Goal: Information Seeking & Learning: Check status

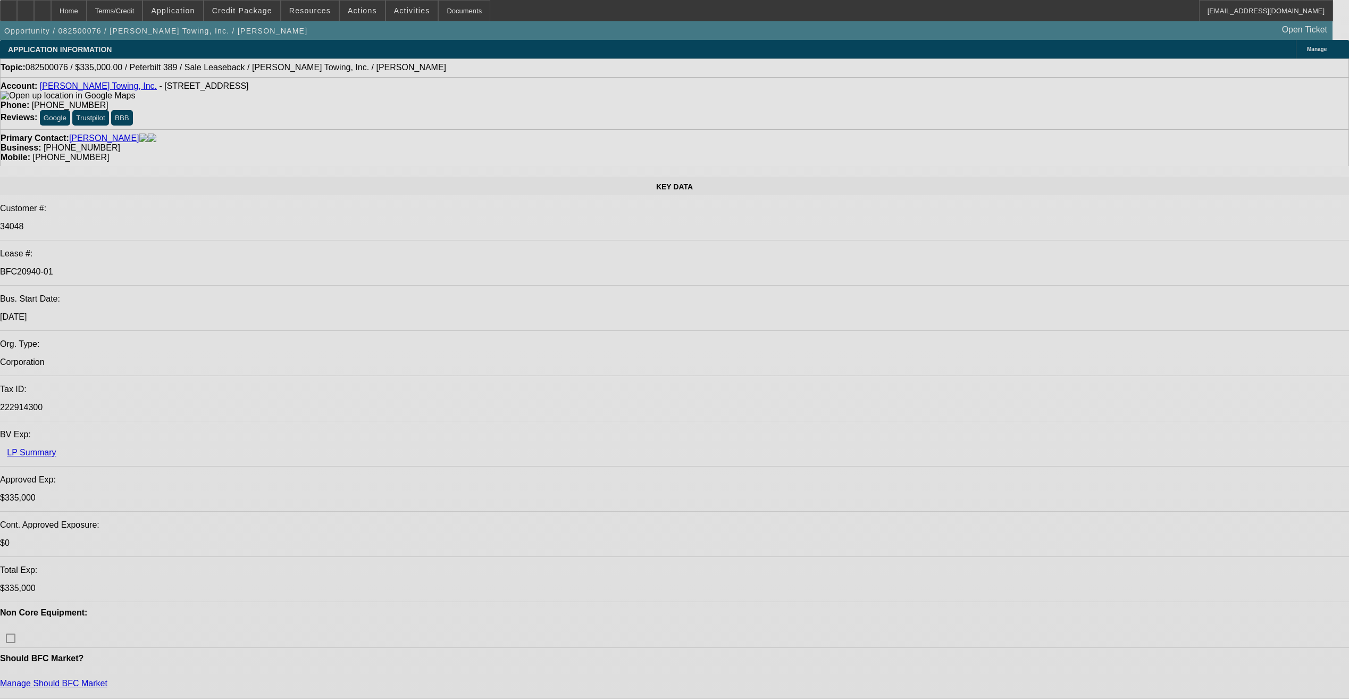
select select "0"
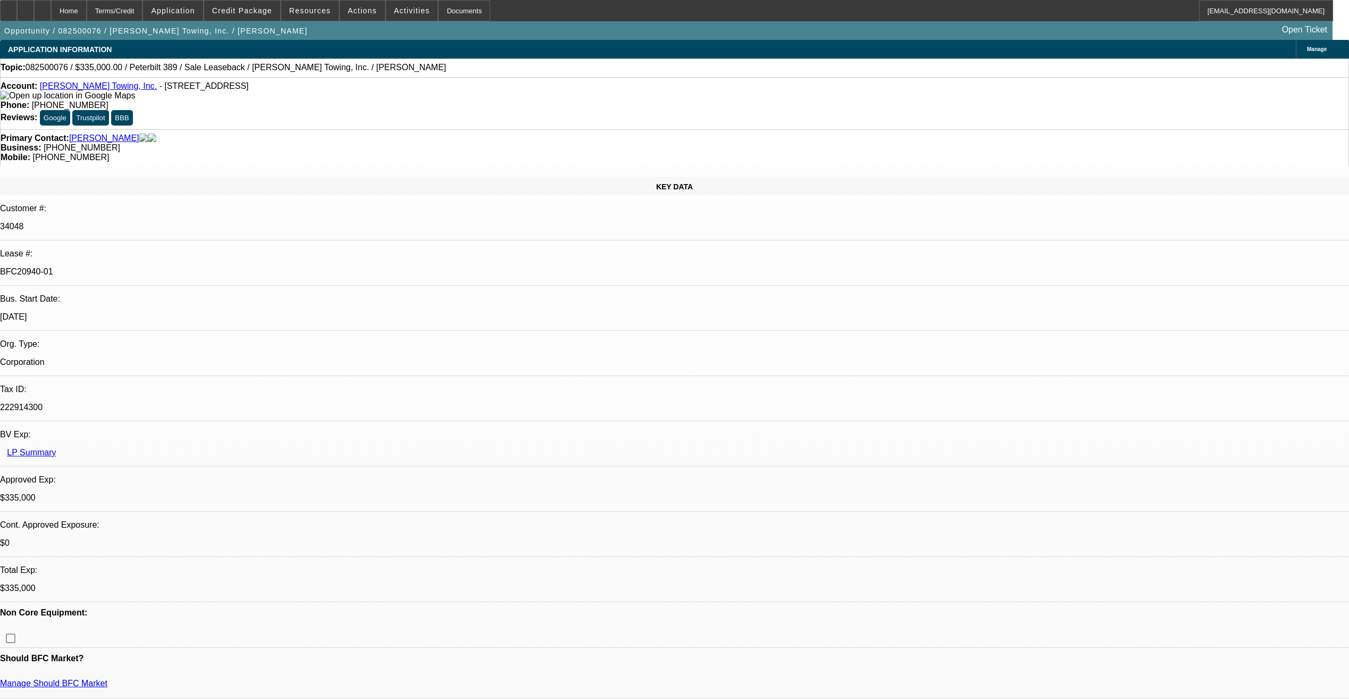
select select "0"
select select "2"
select select "0"
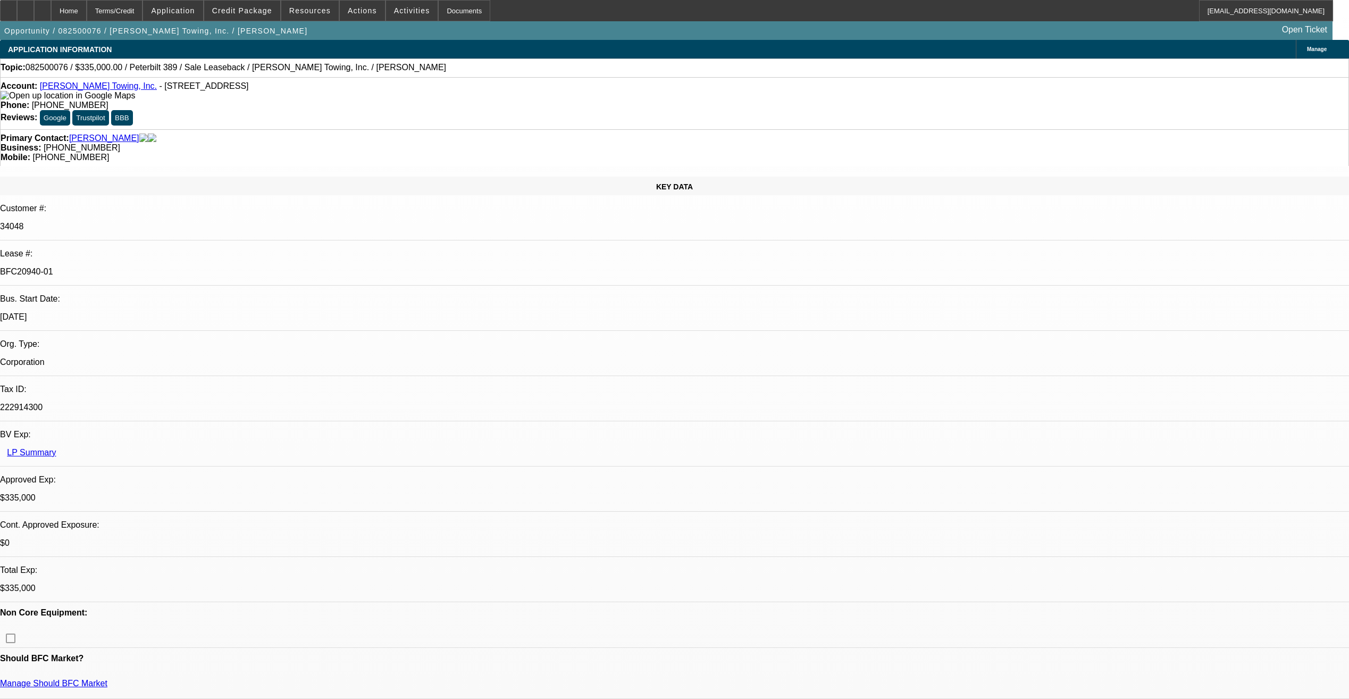
select select "0"
select select "2"
select select "0"
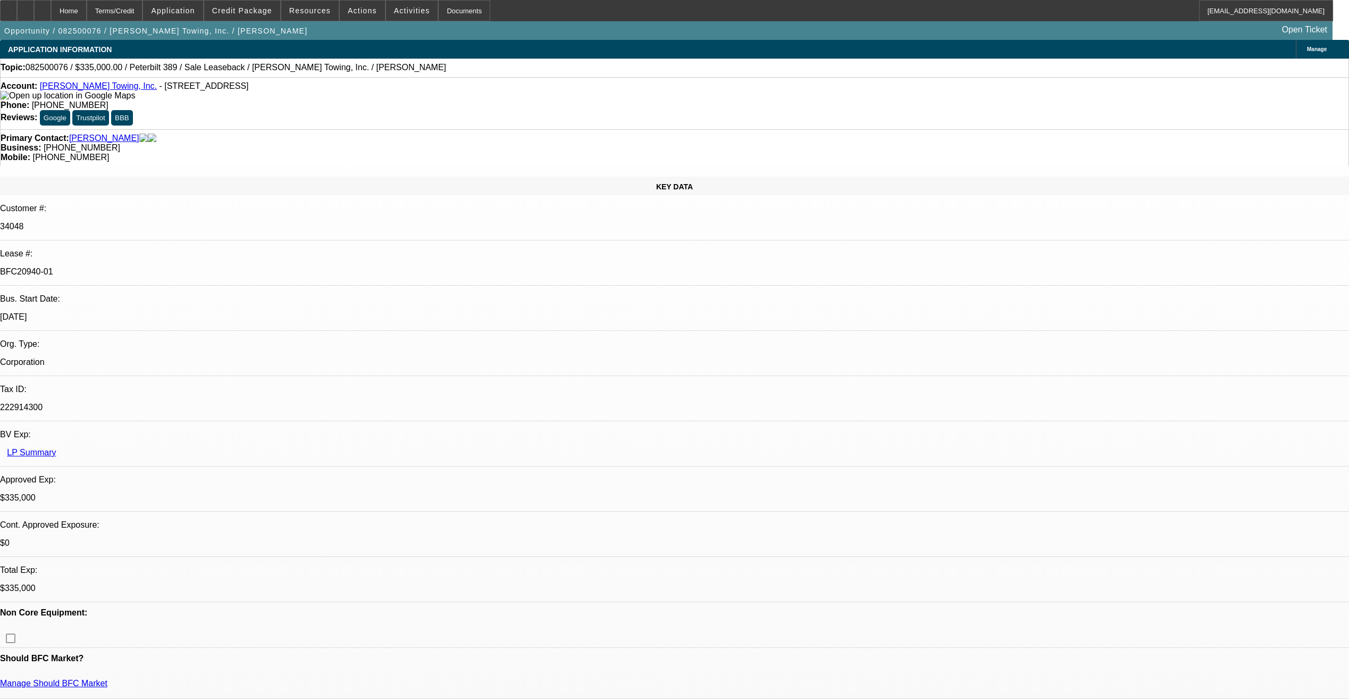
select select "1"
select select "2"
select select "6"
select select "1"
select select "2"
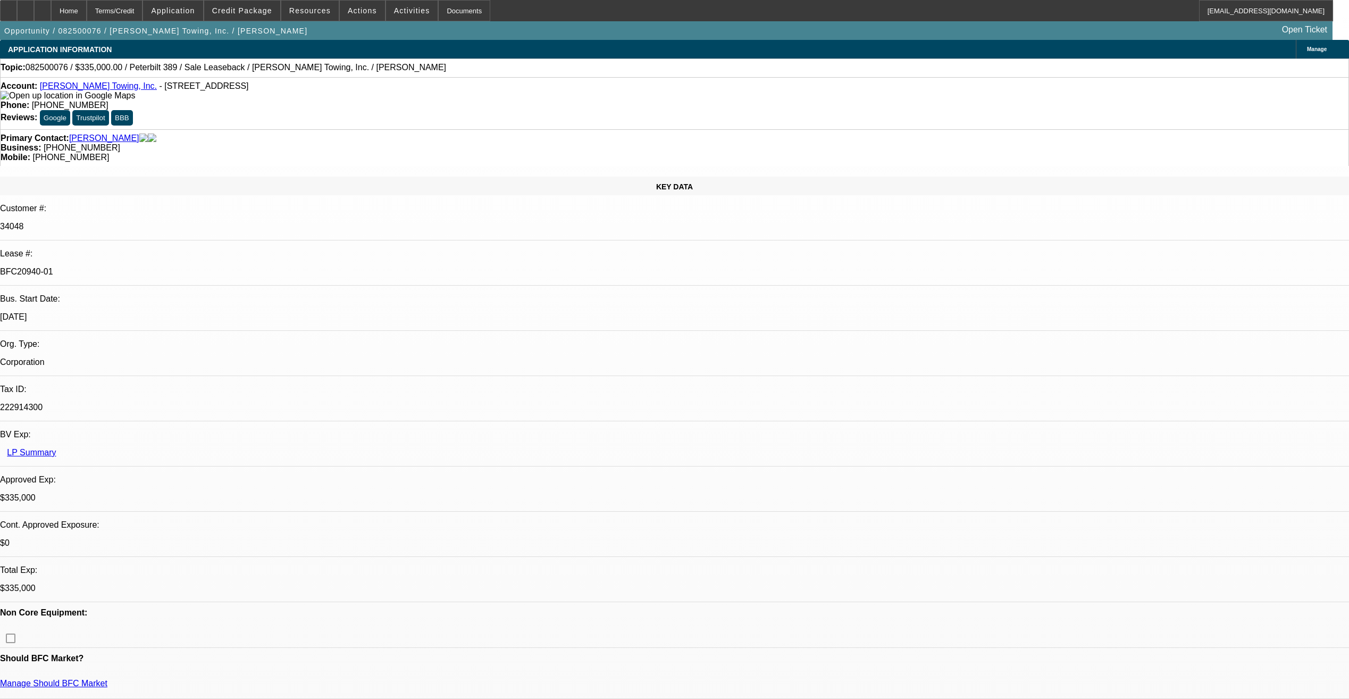
select select "6"
select select "1"
select select "2"
select select "6"
select select "1"
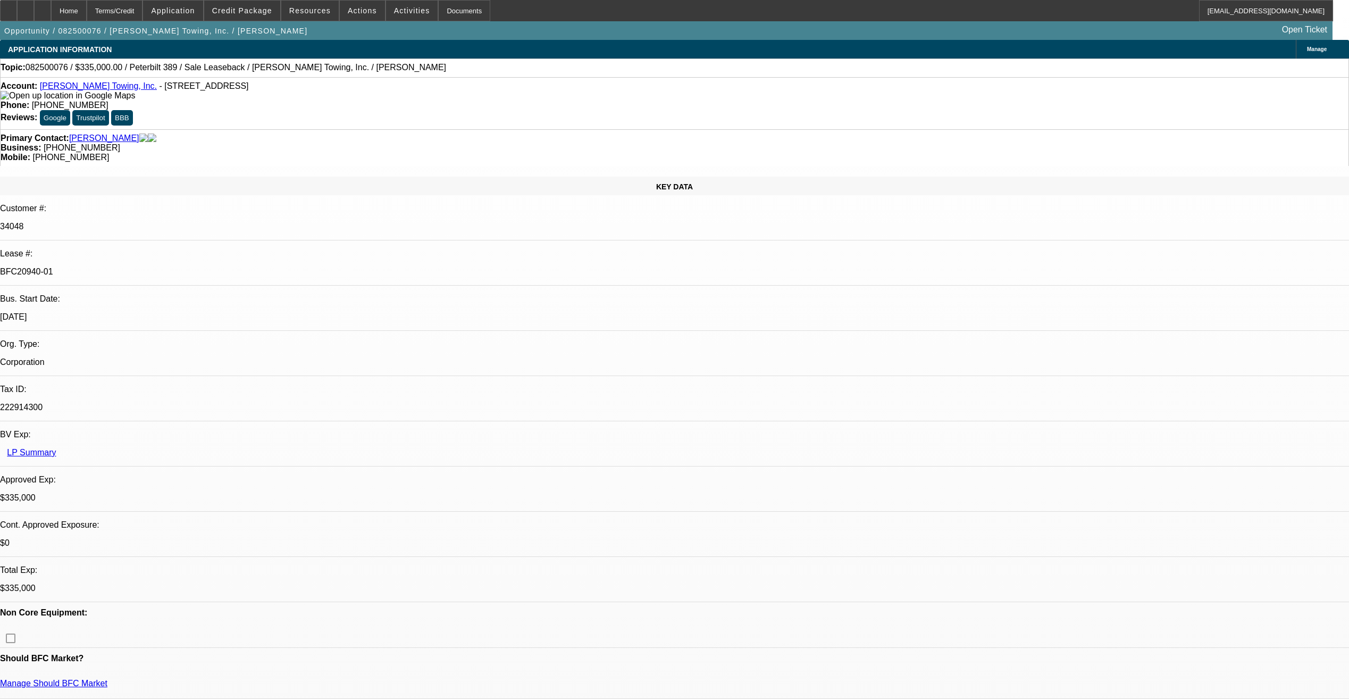
select select "2"
select select "6"
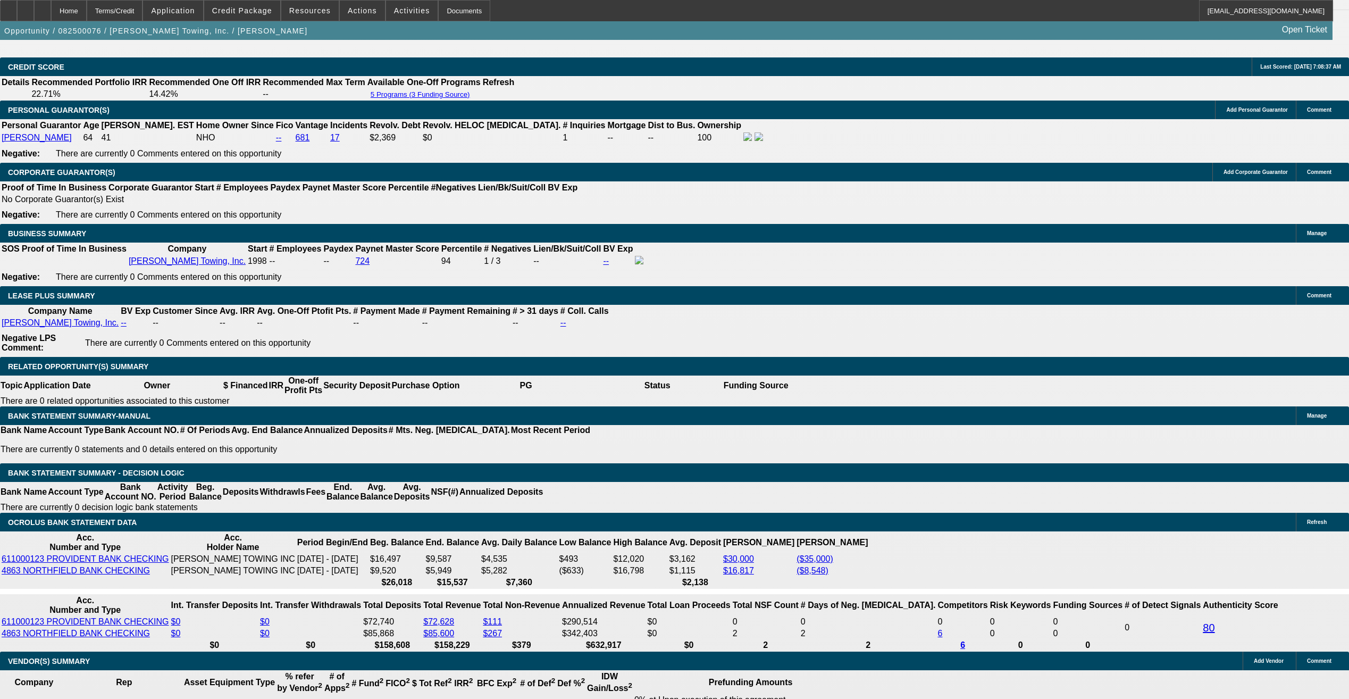
scroll to position [1702, 0]
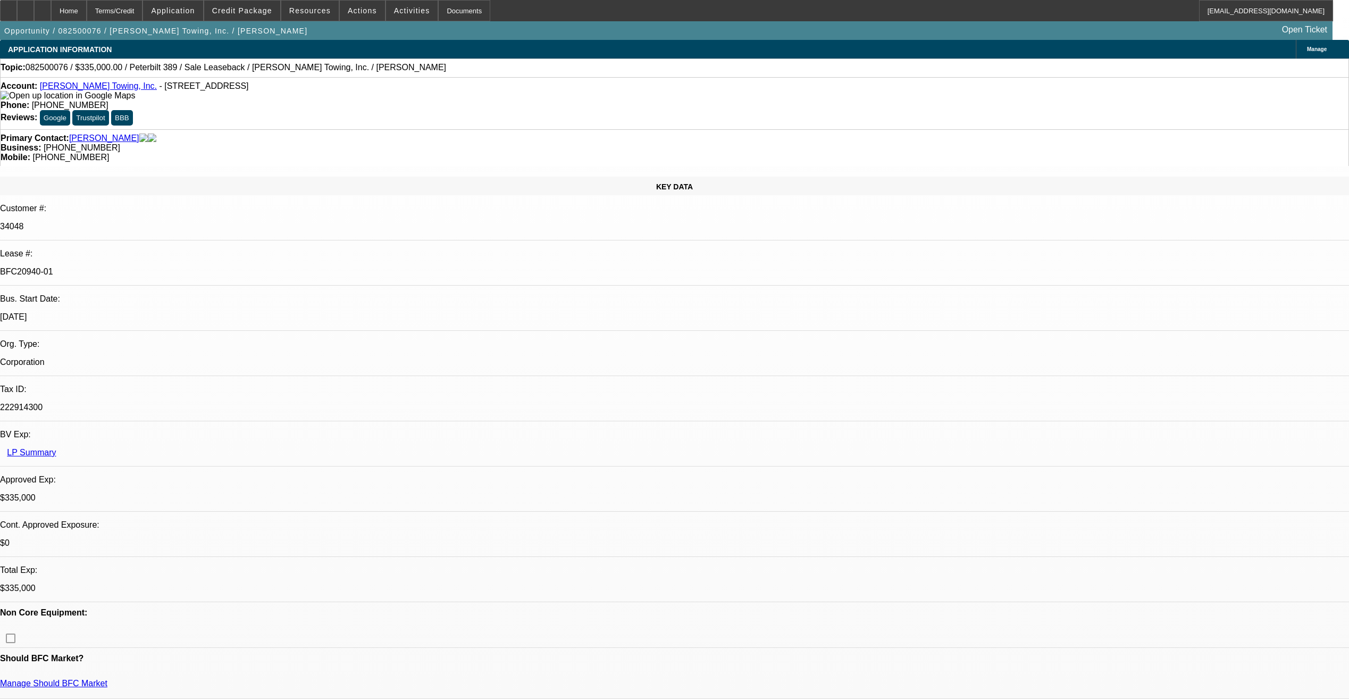
select select "0"
select select "2"
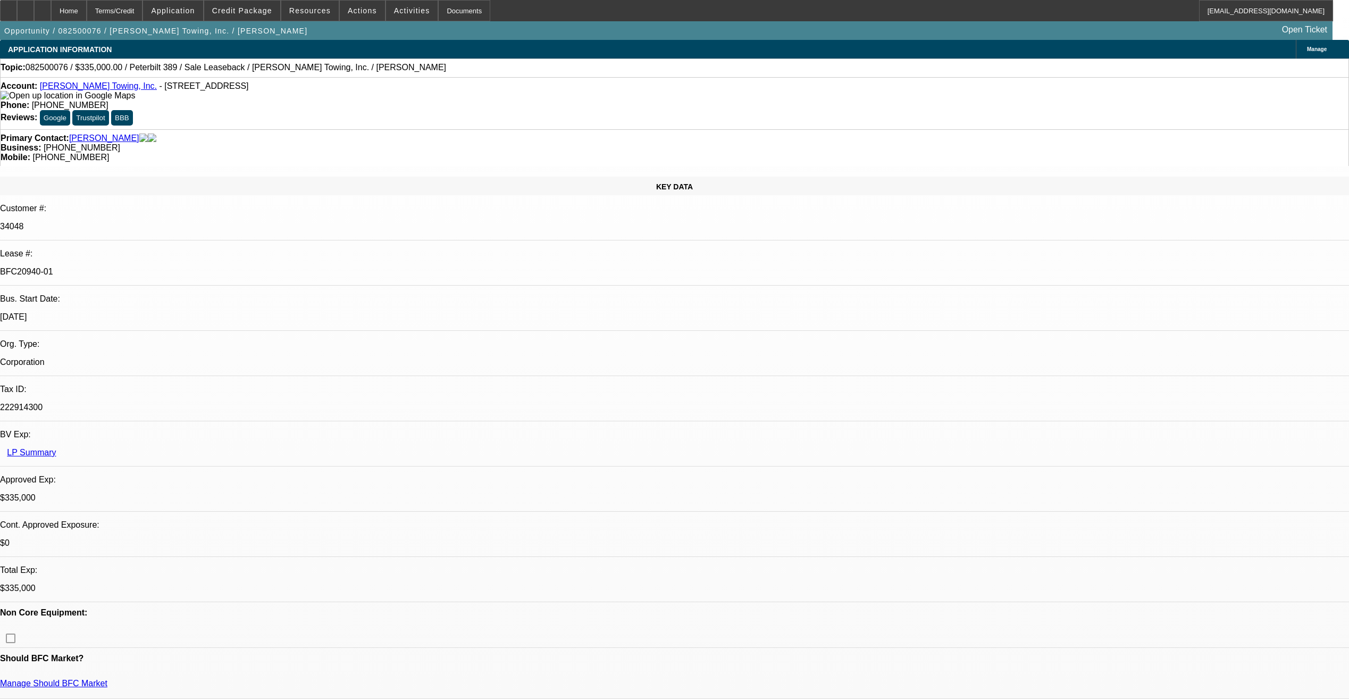
select select "0"
select select "2"
select select "0"
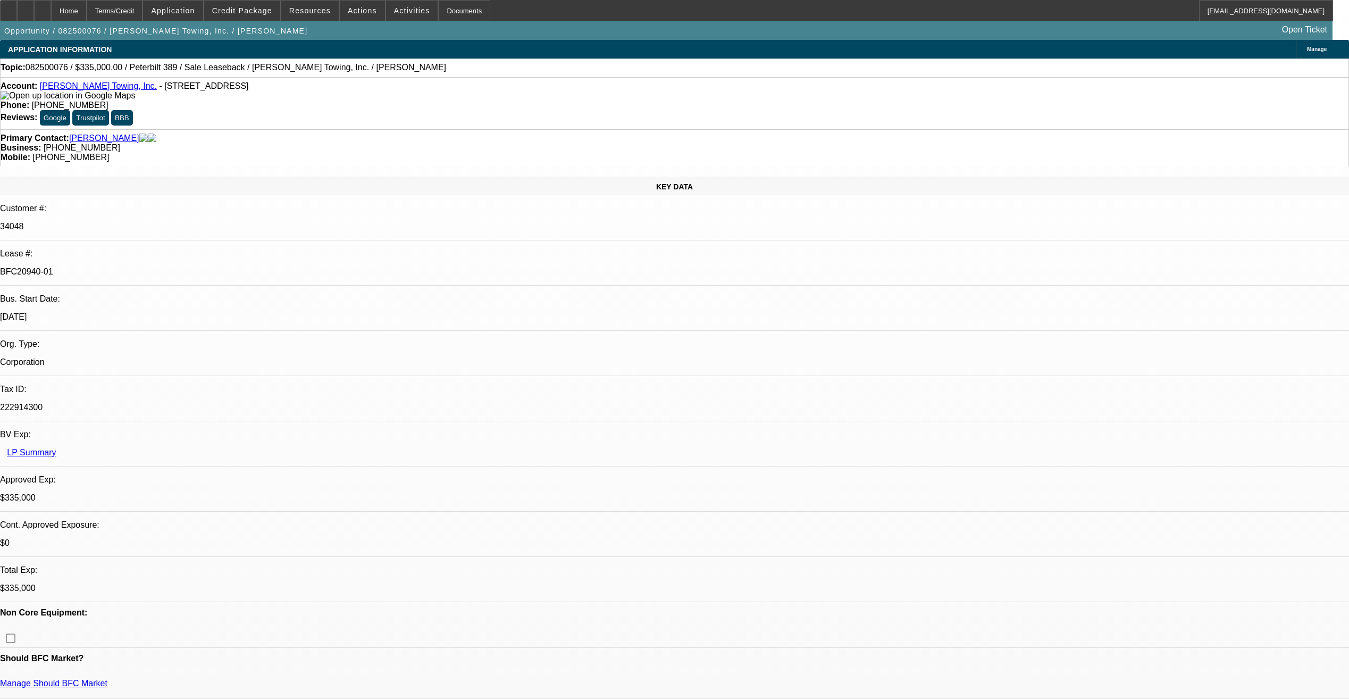
select select "0"
select select "1"
select select "2"
select select "6"
select select "1"
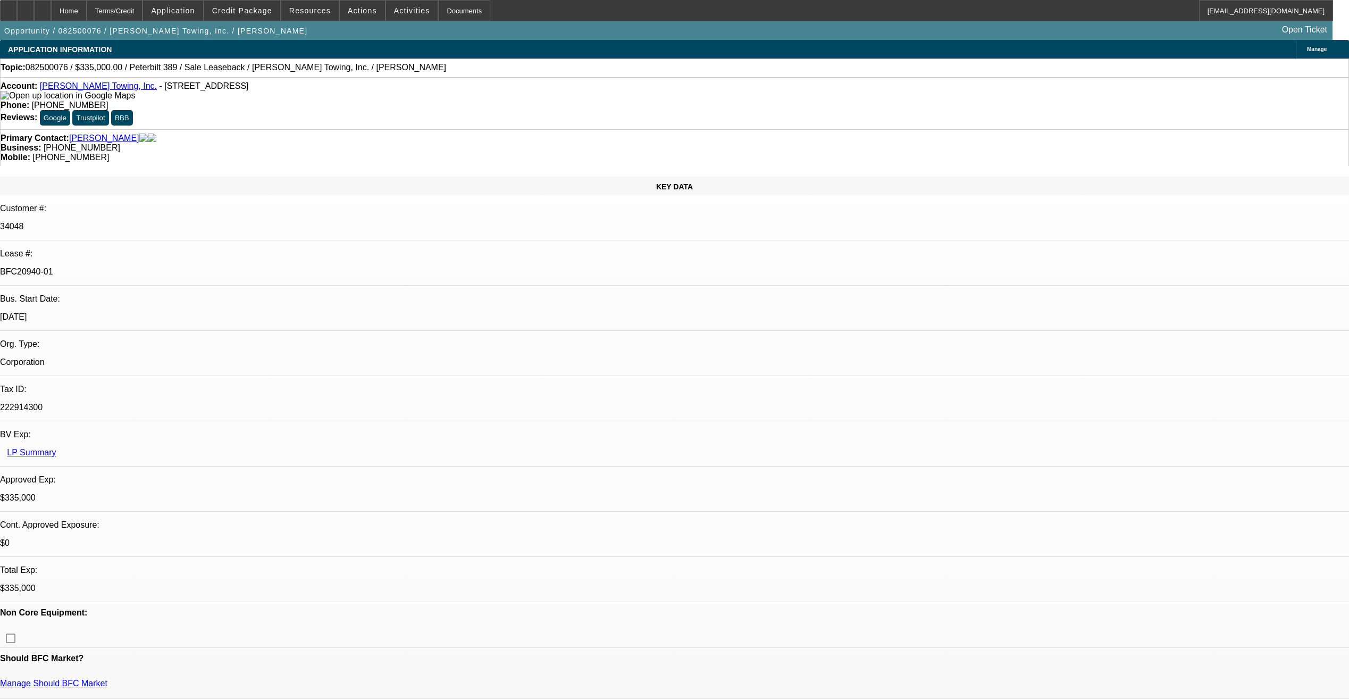
select select "2"
select select "6"
select select "1"
select select "2"
select select "6"
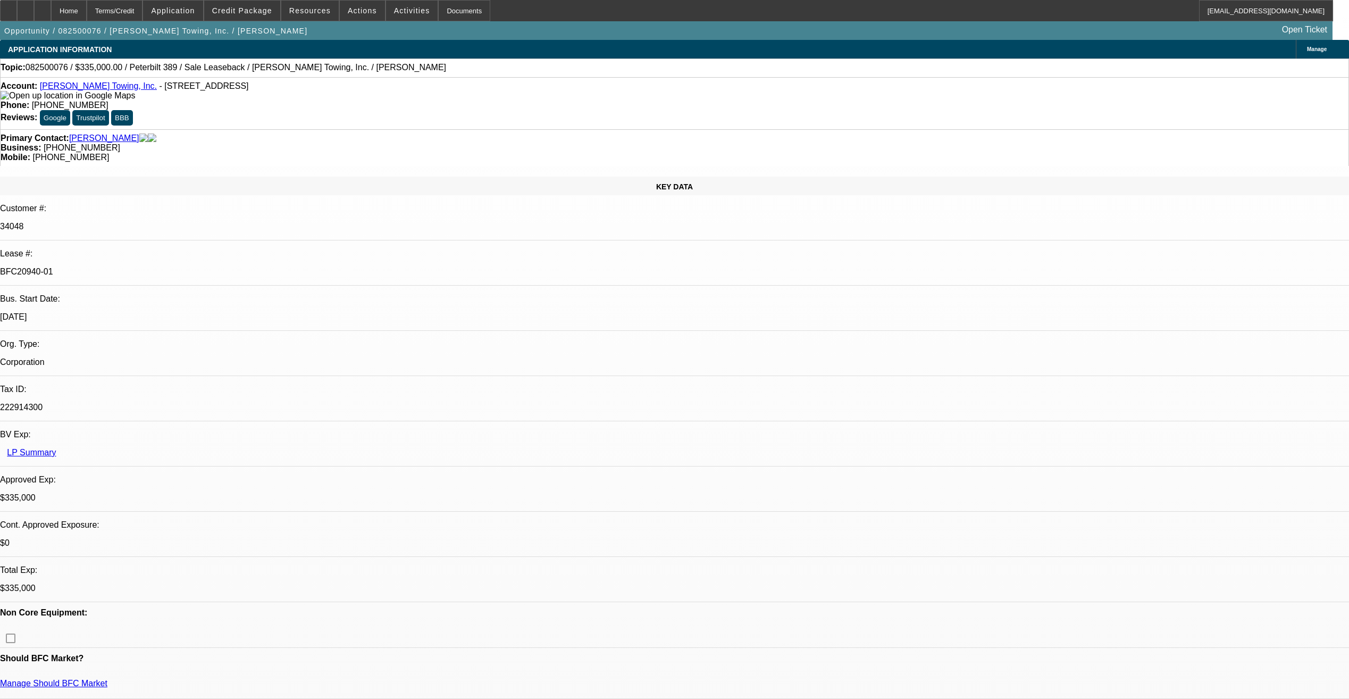
select select "1"
select select "2"
select select "6"
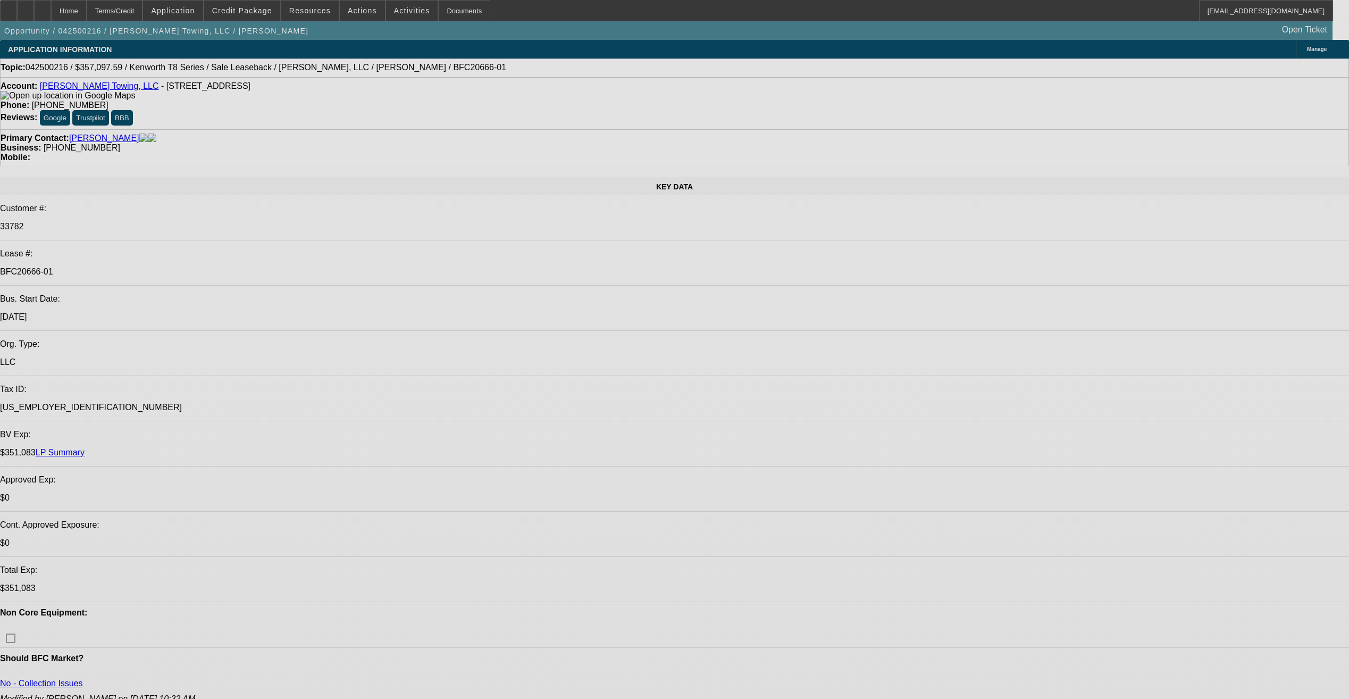
select select "0"
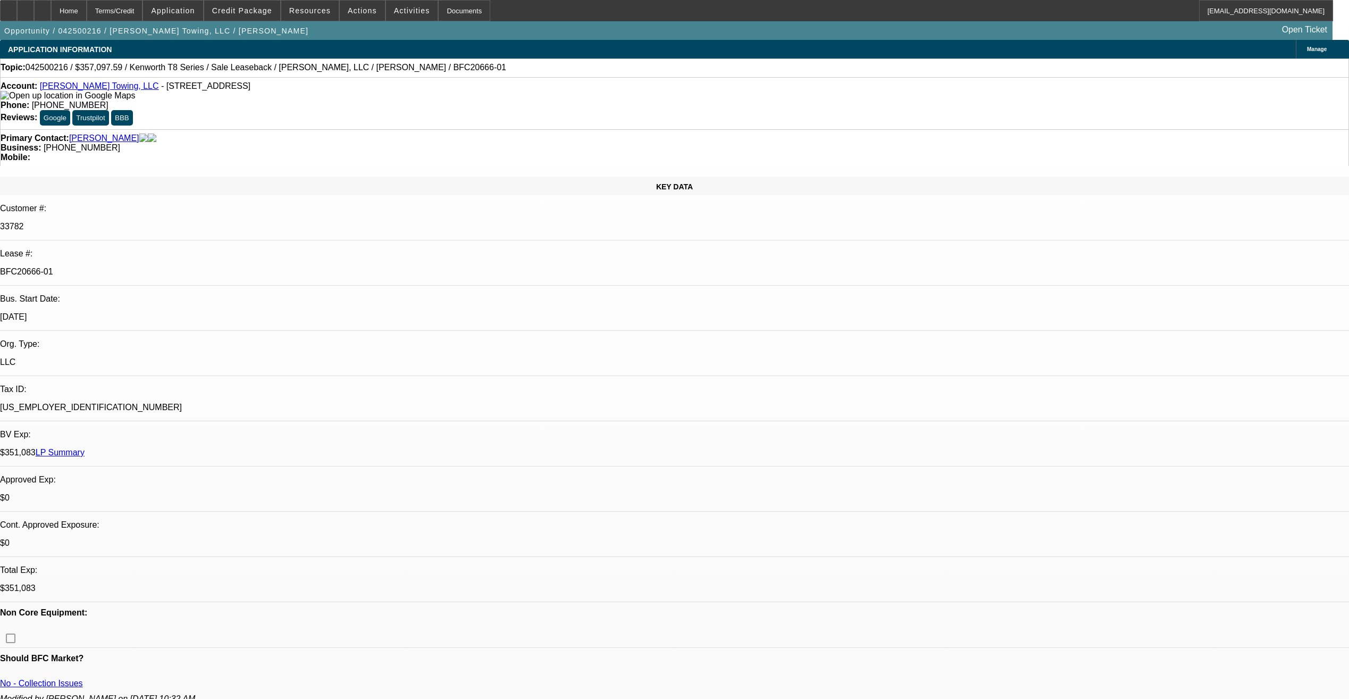
select select "0"
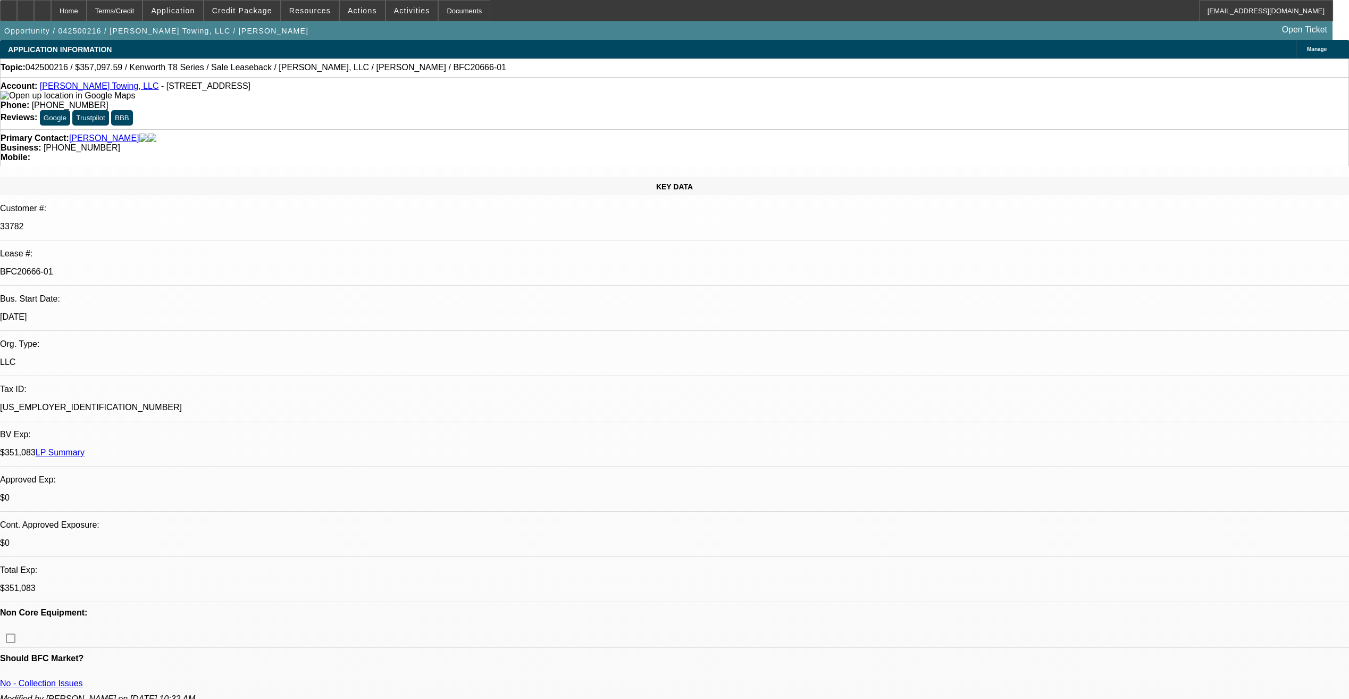
select select "0"
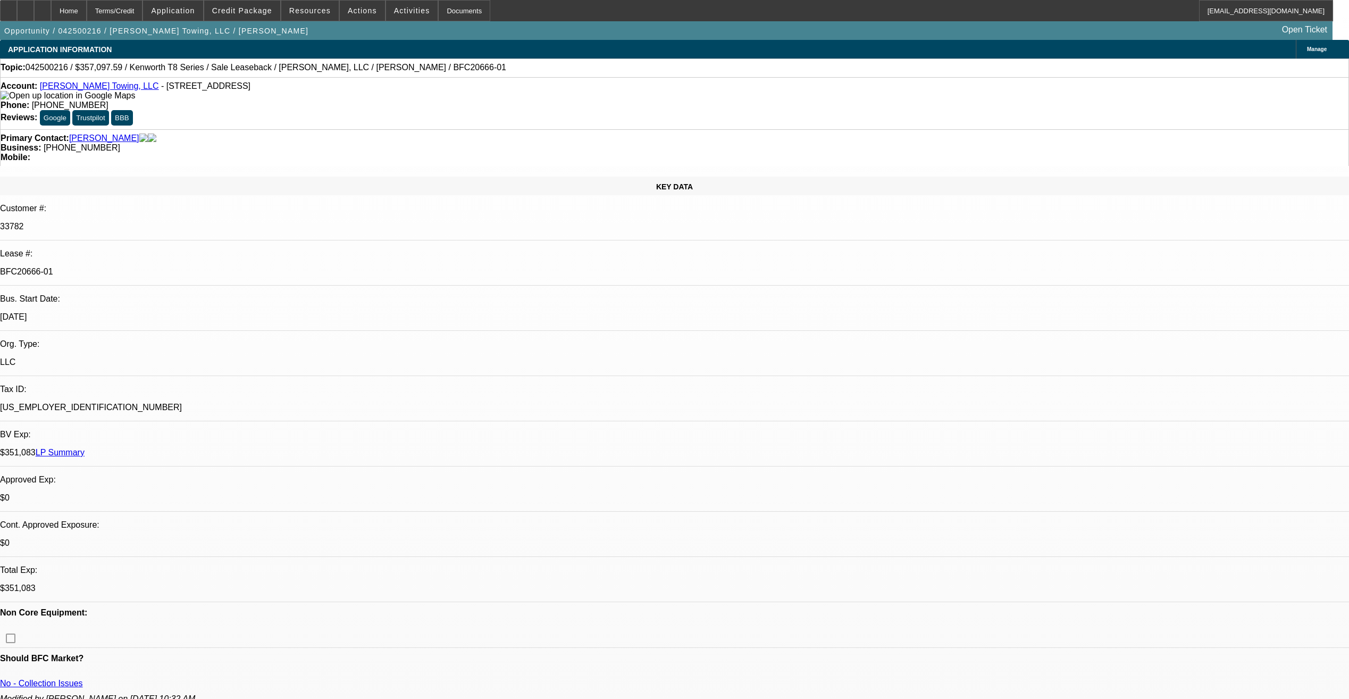
select select "0"
select select "1"
select select "2"
select select "6"
select select "1"
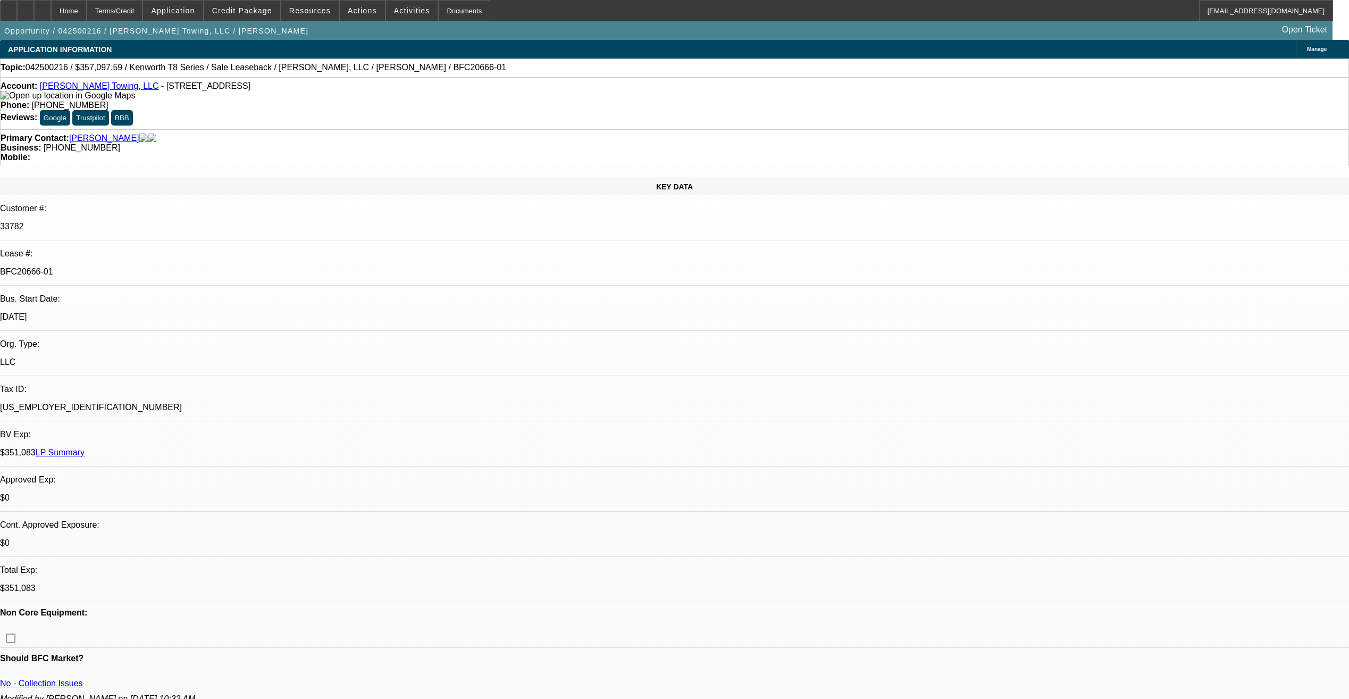
select select "2"
select select "6"
select select "1"
select select "2"
select select "6"
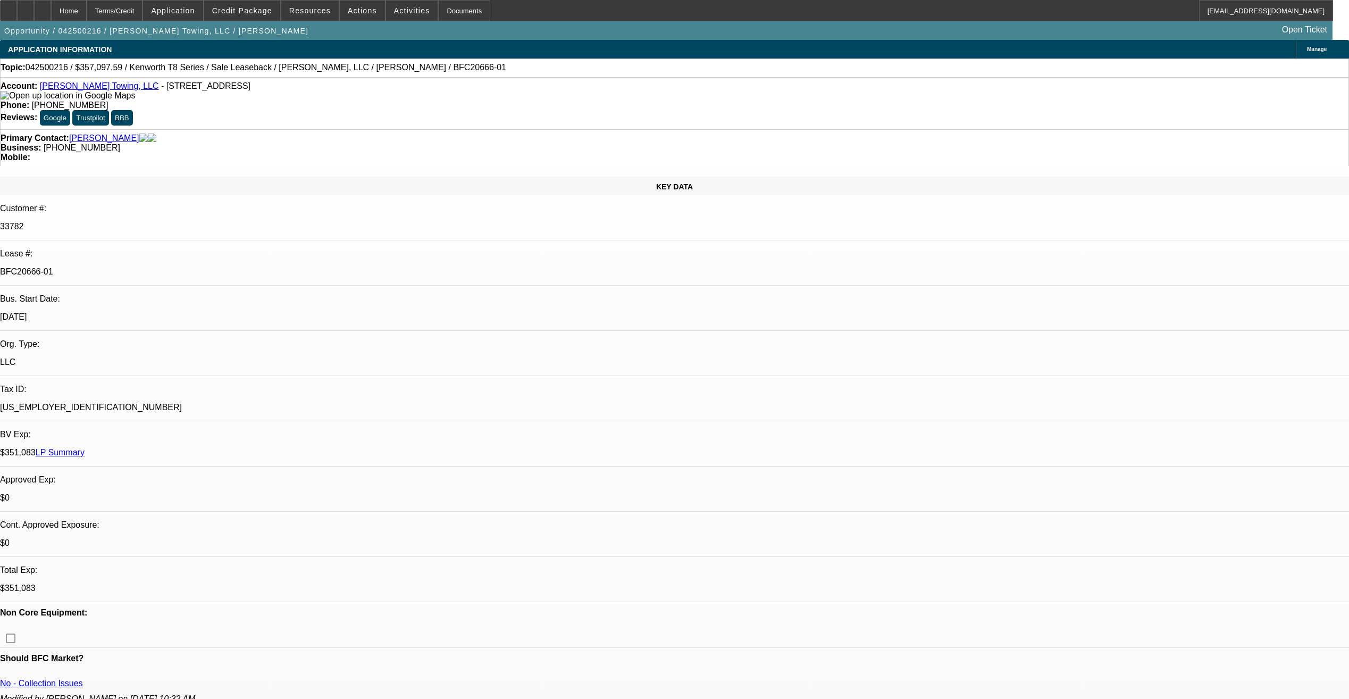
select select "1"
select select "2"
select select "6"
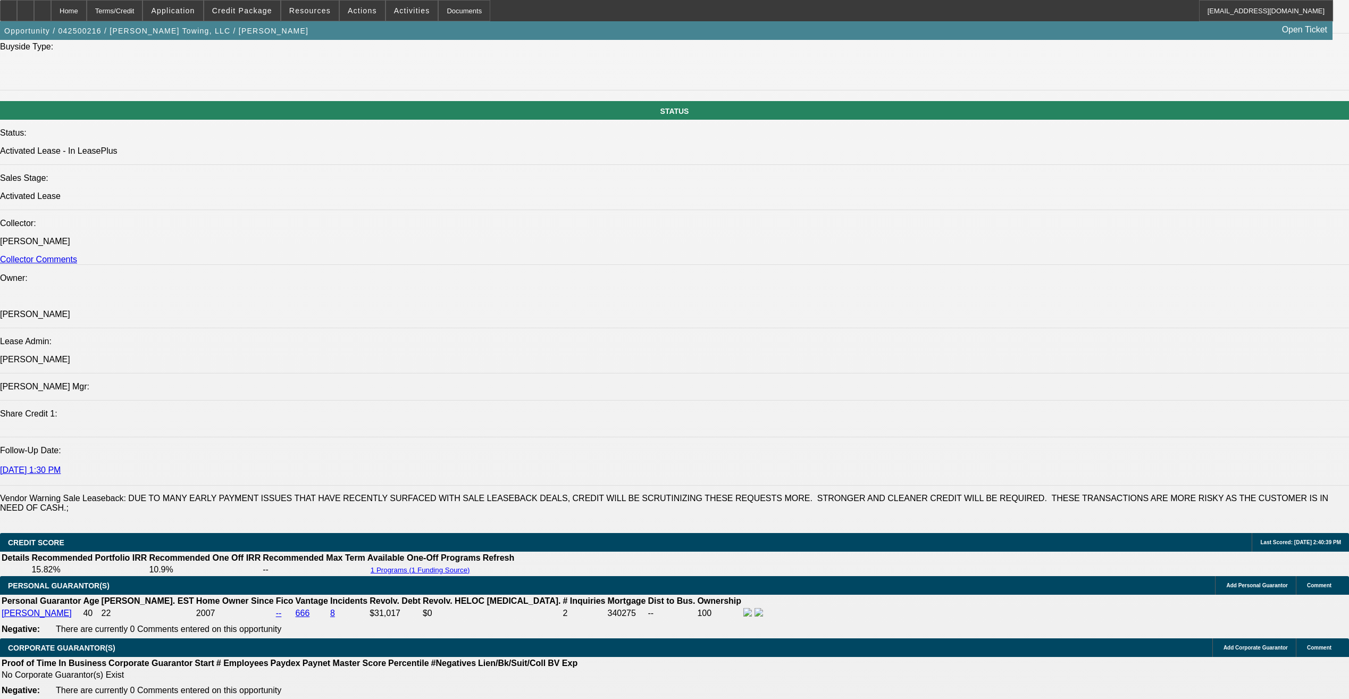
scroll to position [1117, 0]
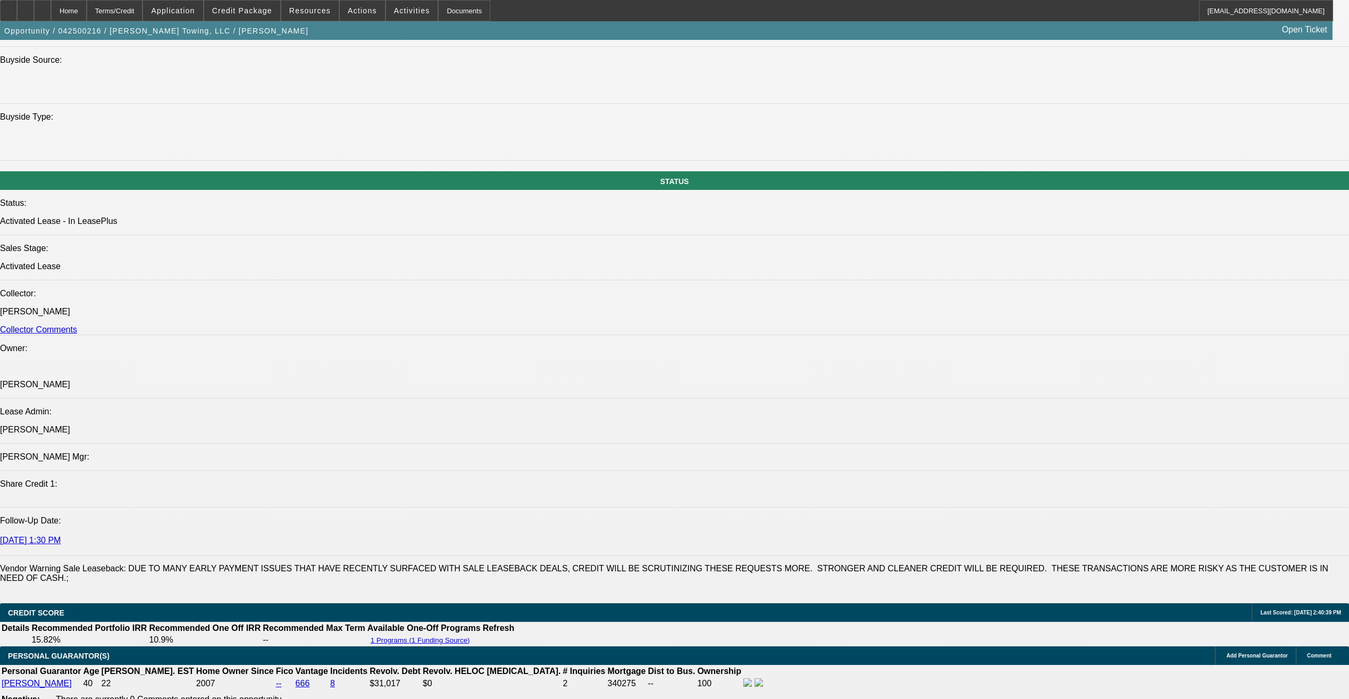
click at [366, 16] on span at bounding box center [362, 11] width 45 height 26
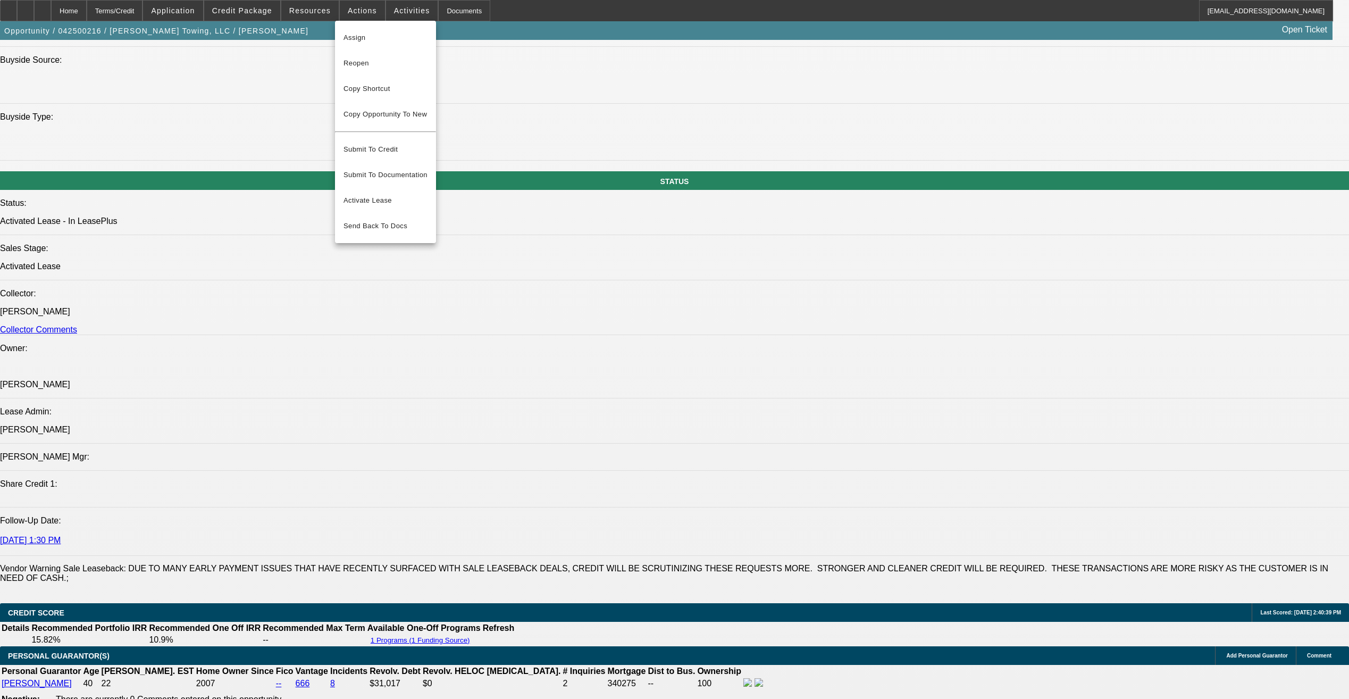
click at [325, 13] on div at bounding box center [674, 349] width 1349 height 699
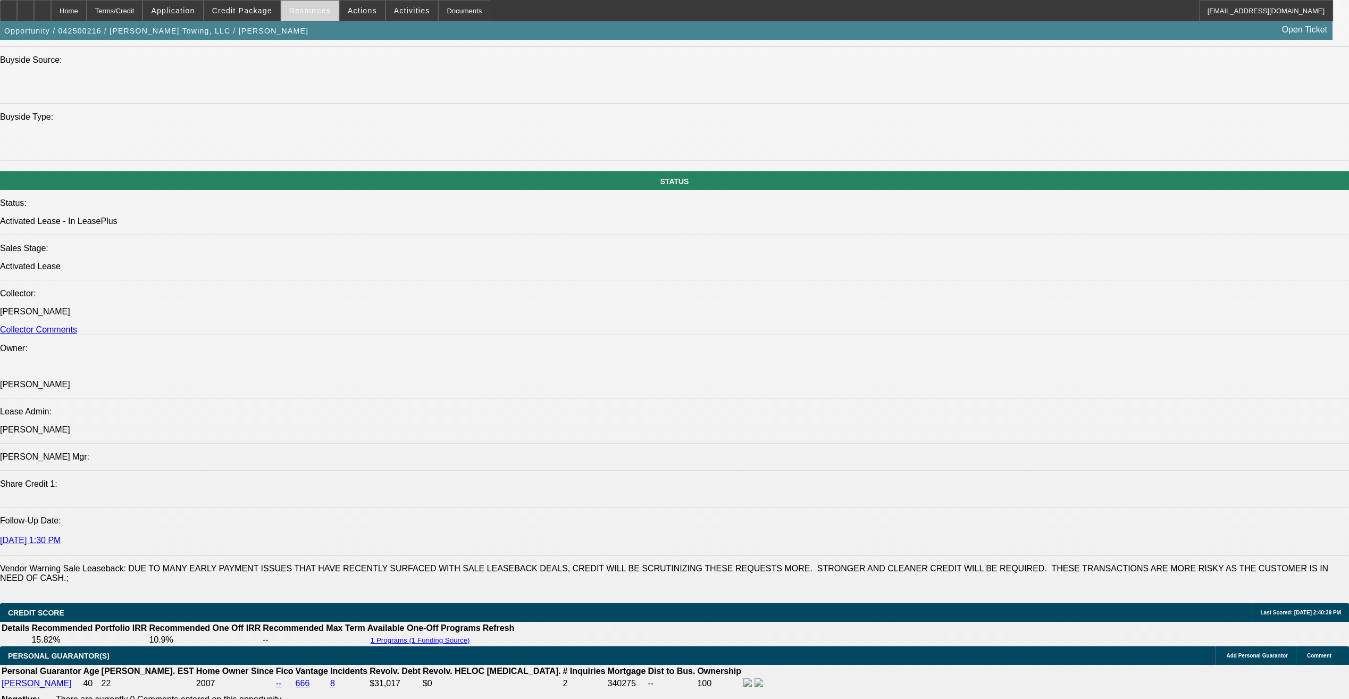
click at [317, 11] on span "Resources" at bounding box center [309, 10] width 41 height 9
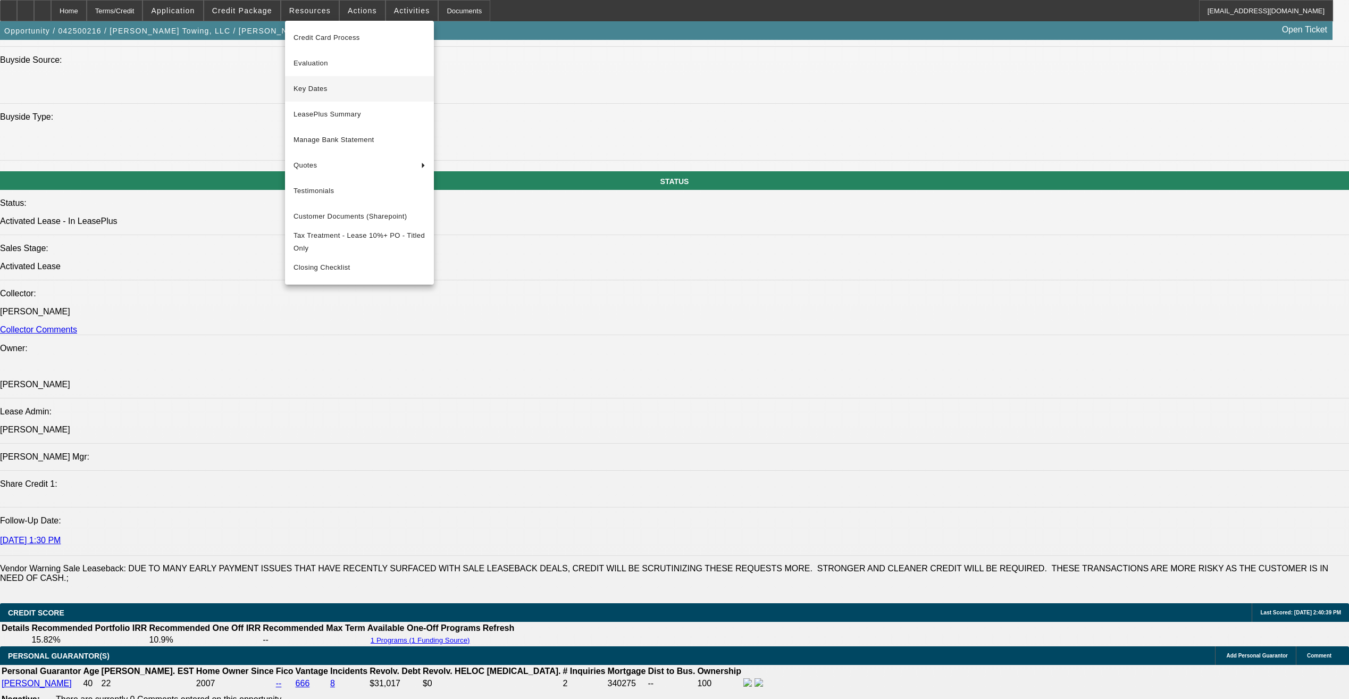
click at [333, 95] on span "Key Dates" at bounding box center [360, 88] width 132 height 13
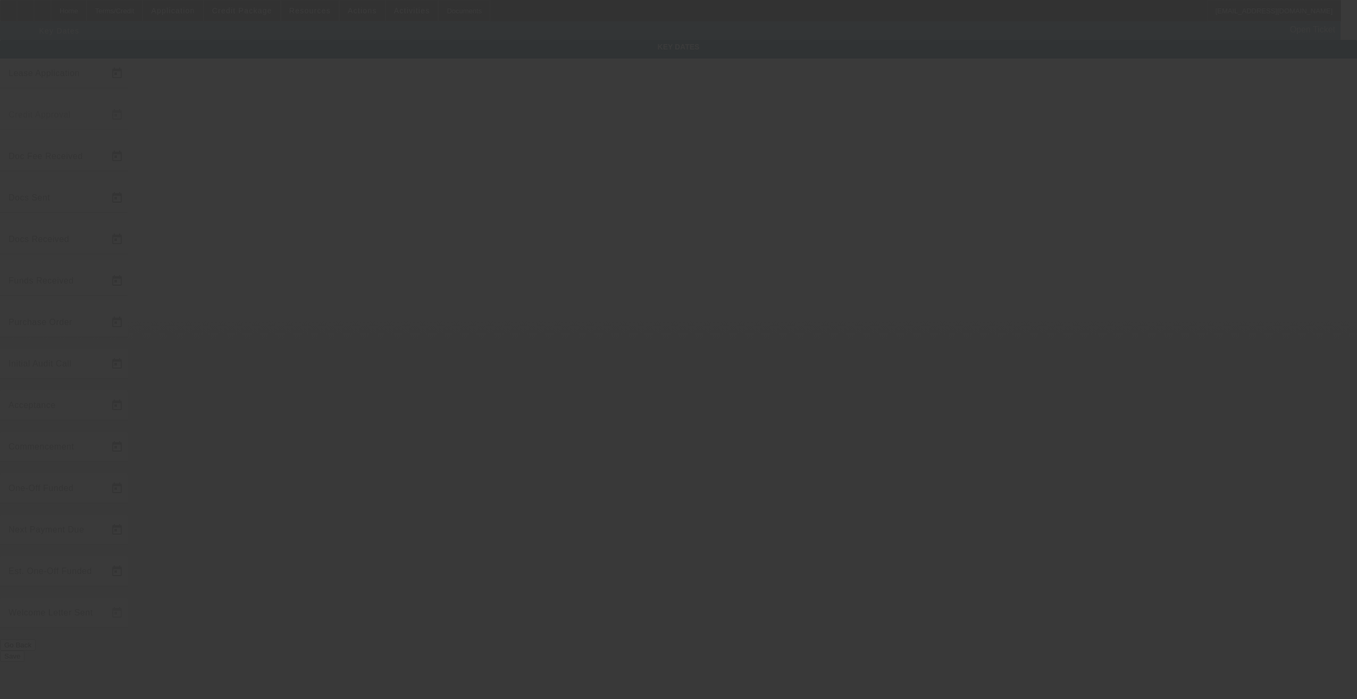
type input "[DATE]"
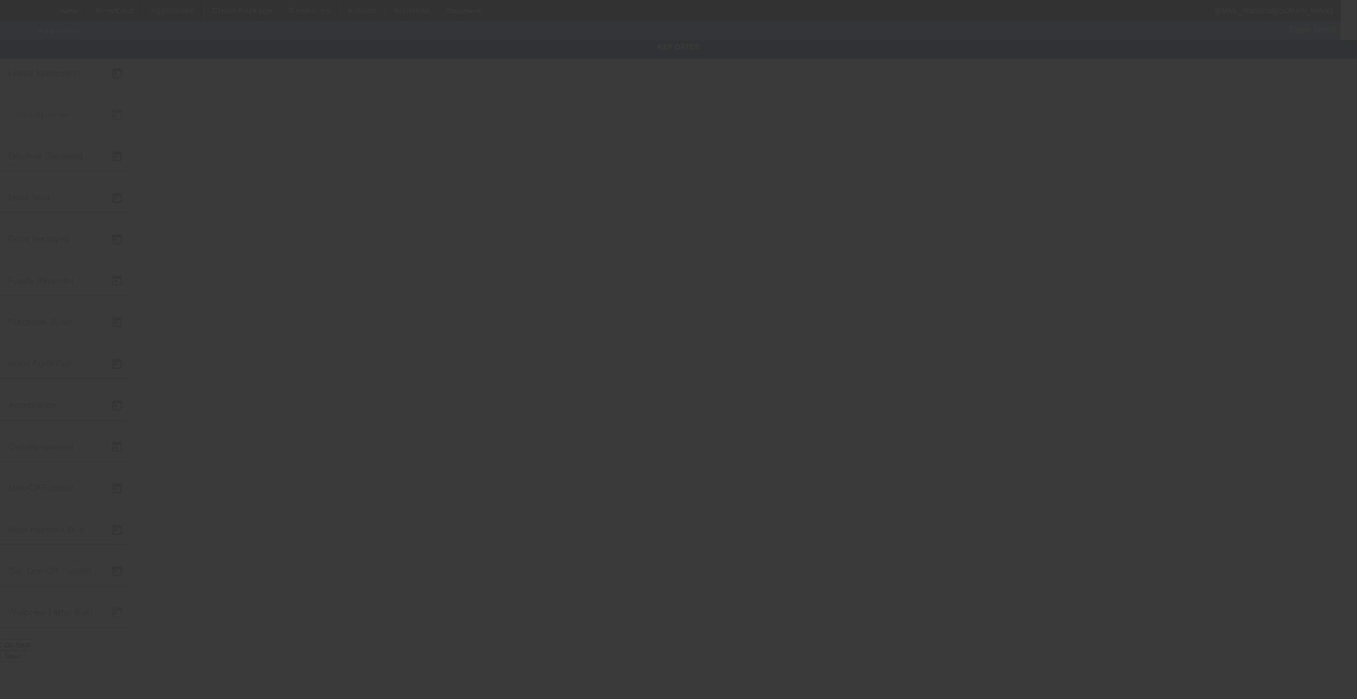
type input "[DATE]"
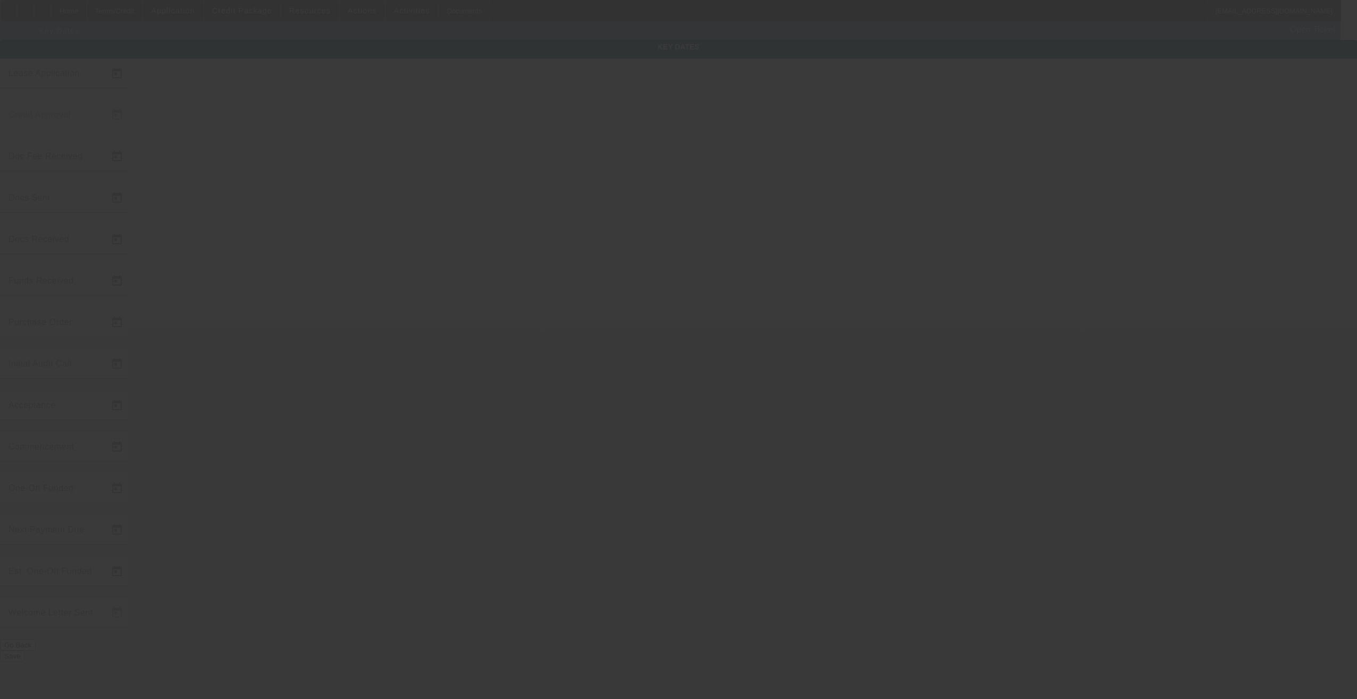
type input "[DATE]"
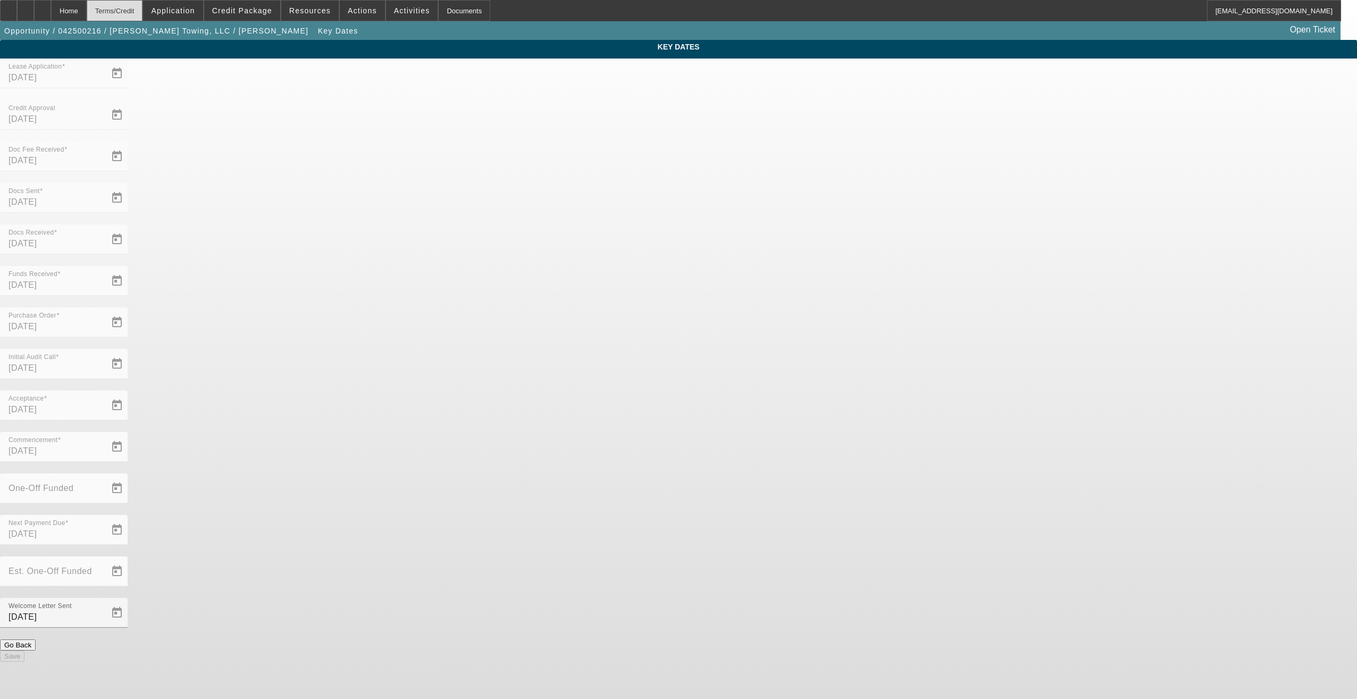
click at [143, 11] on div "Terms/Credit" at bounding box center [115, 10] width 56 height 21
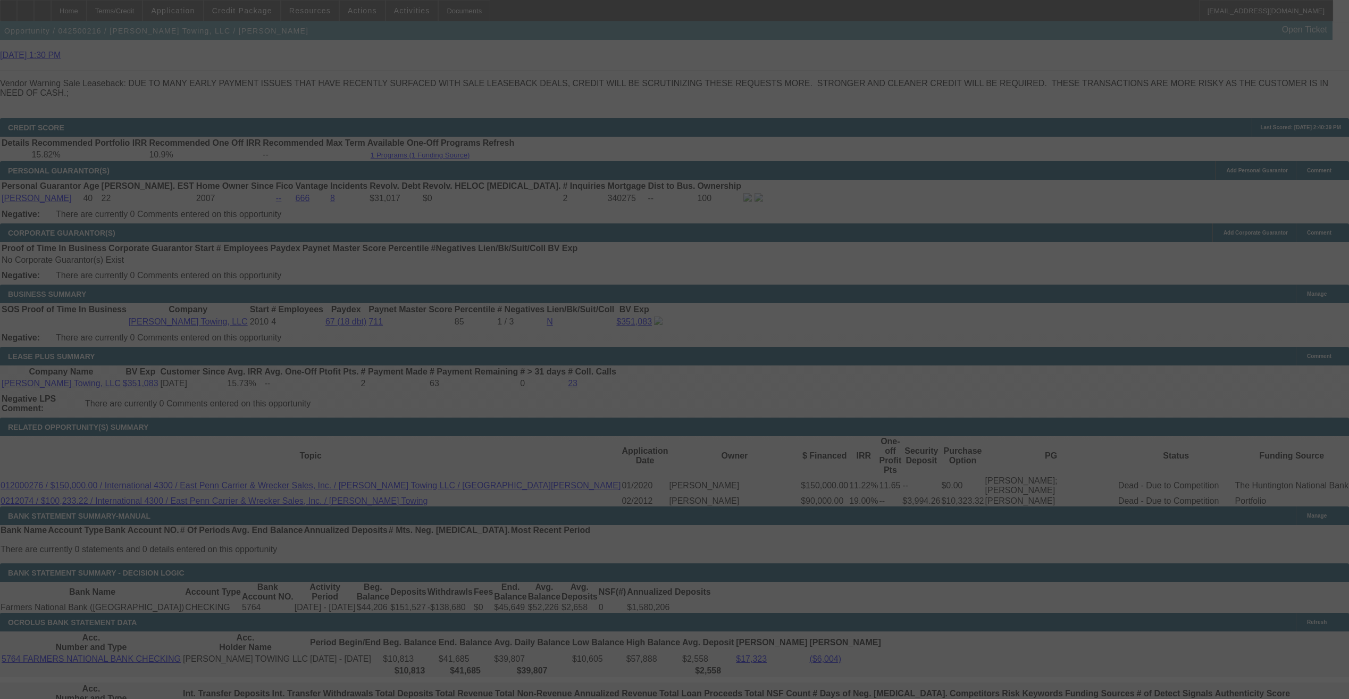
scroll to position [1617, 0]
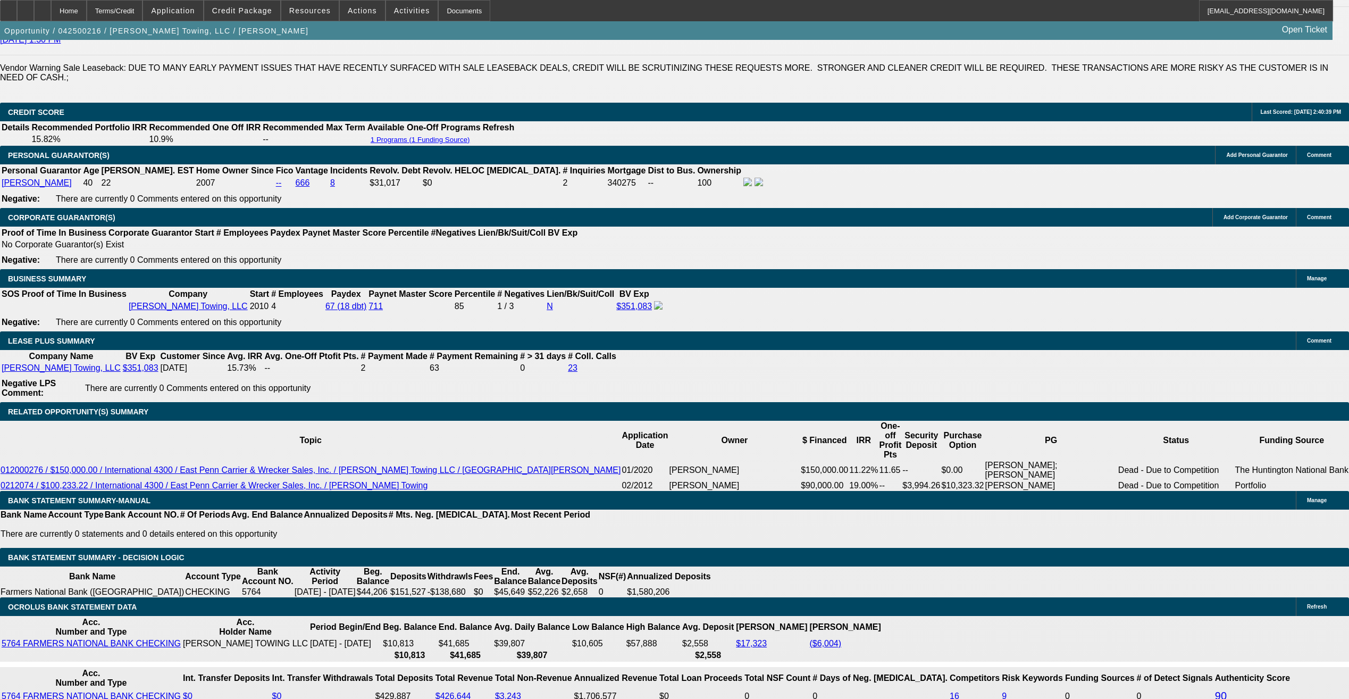
select select "0"
select select "2"
select select "0"
select select "6"
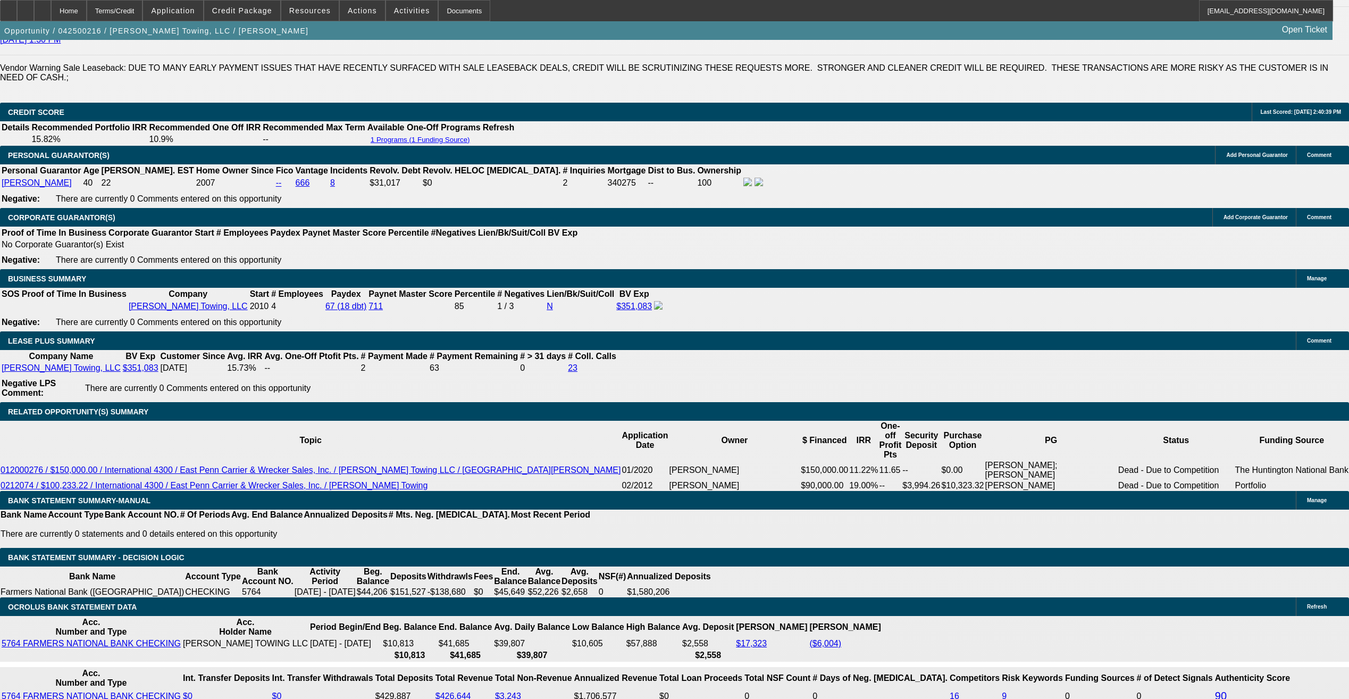
select select "0"
select select "2"
select select "0"
select select "6"
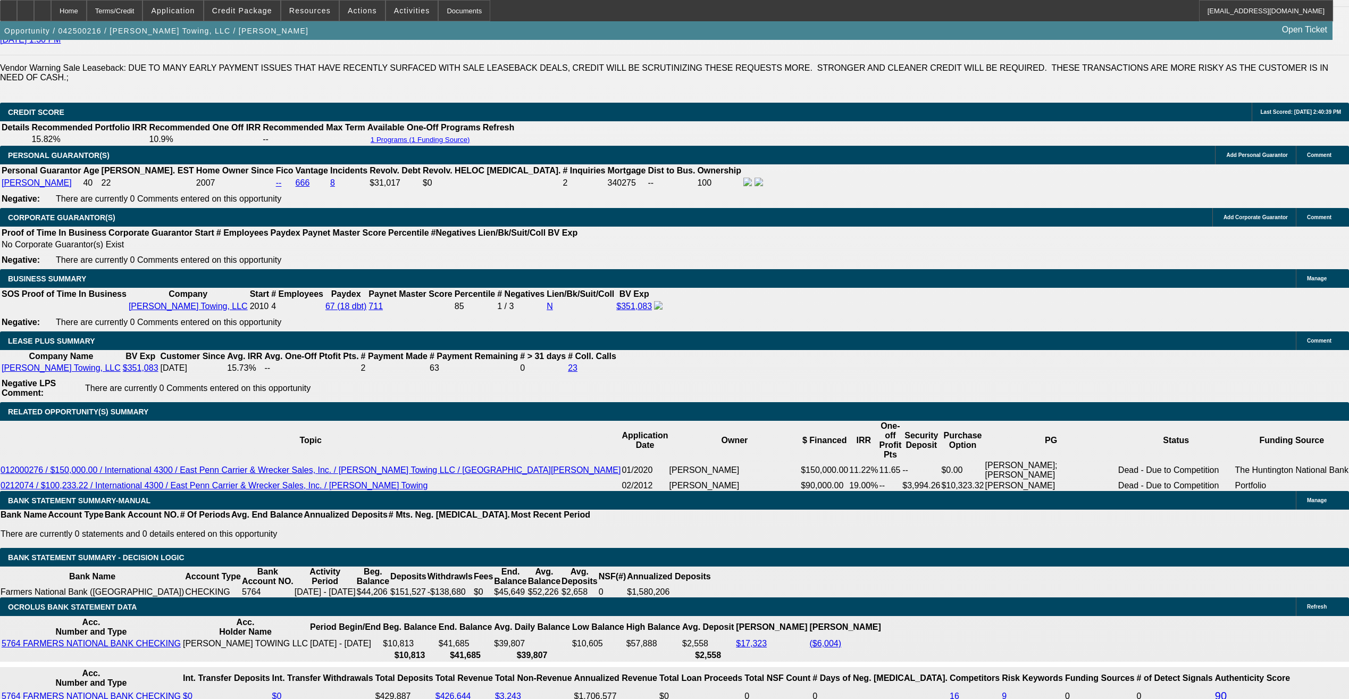
select select "0"
select select "2"
select select "0"
select select "6"
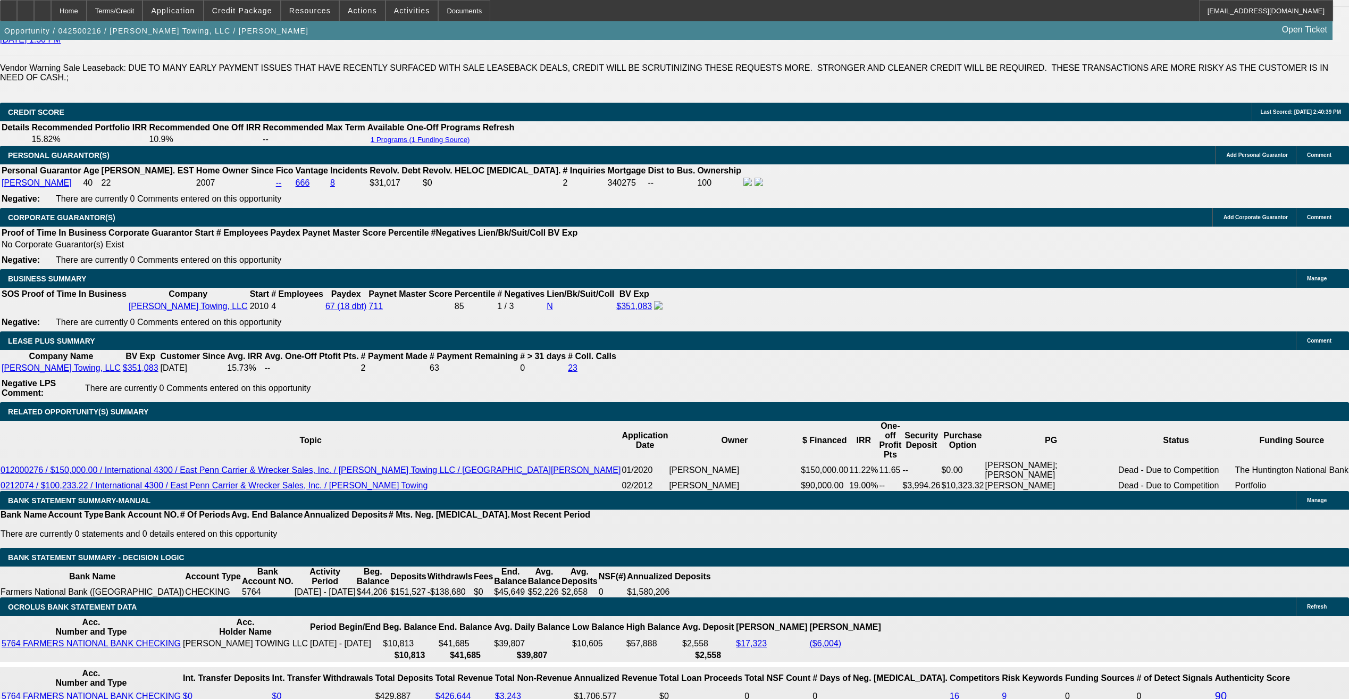
select select "0"
select select "2"
select select "0"
select select "6"
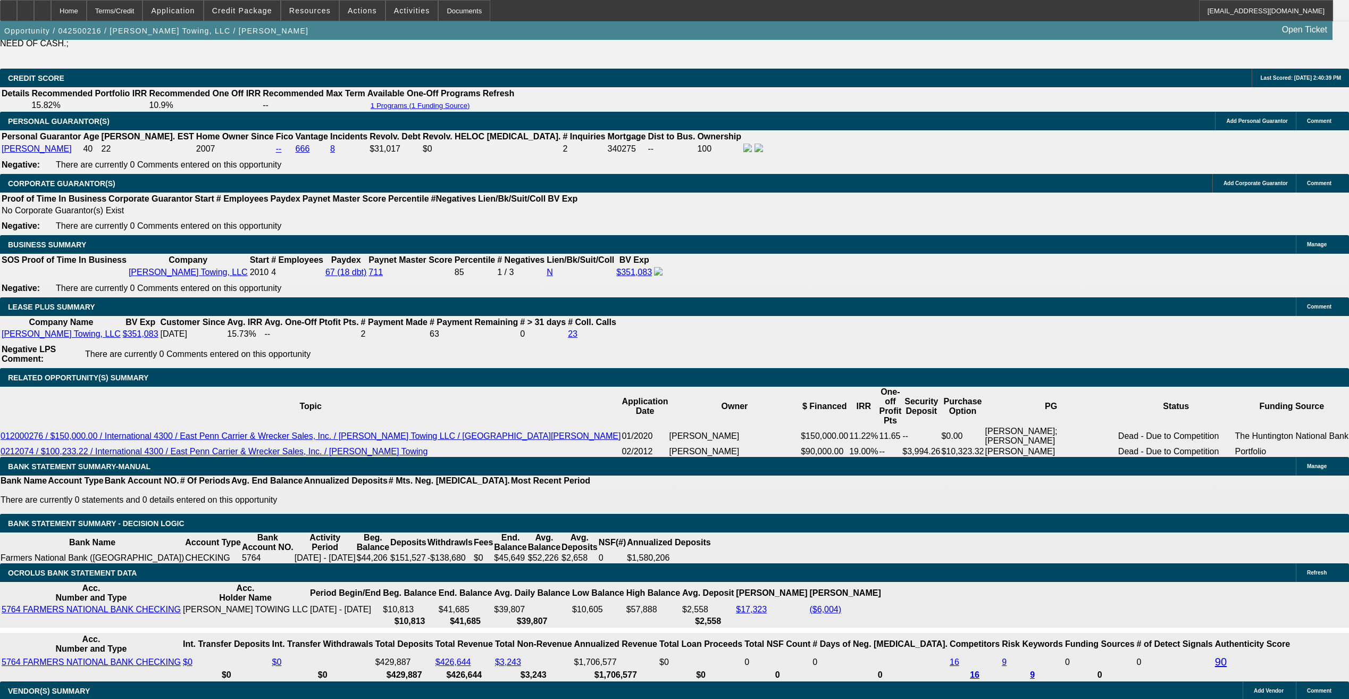
scroll to position [1617, 0]
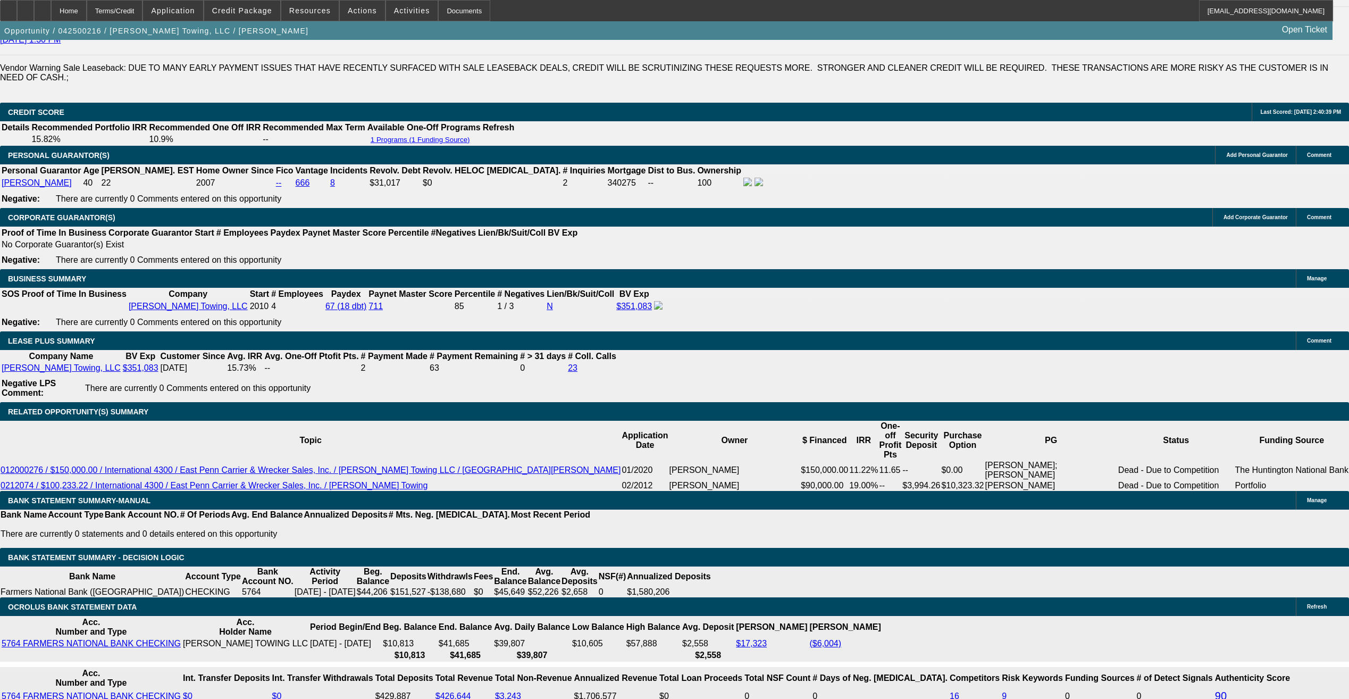
click at [87, 11] on div "Home" at bounding box center [69, 10] width 36 height 21
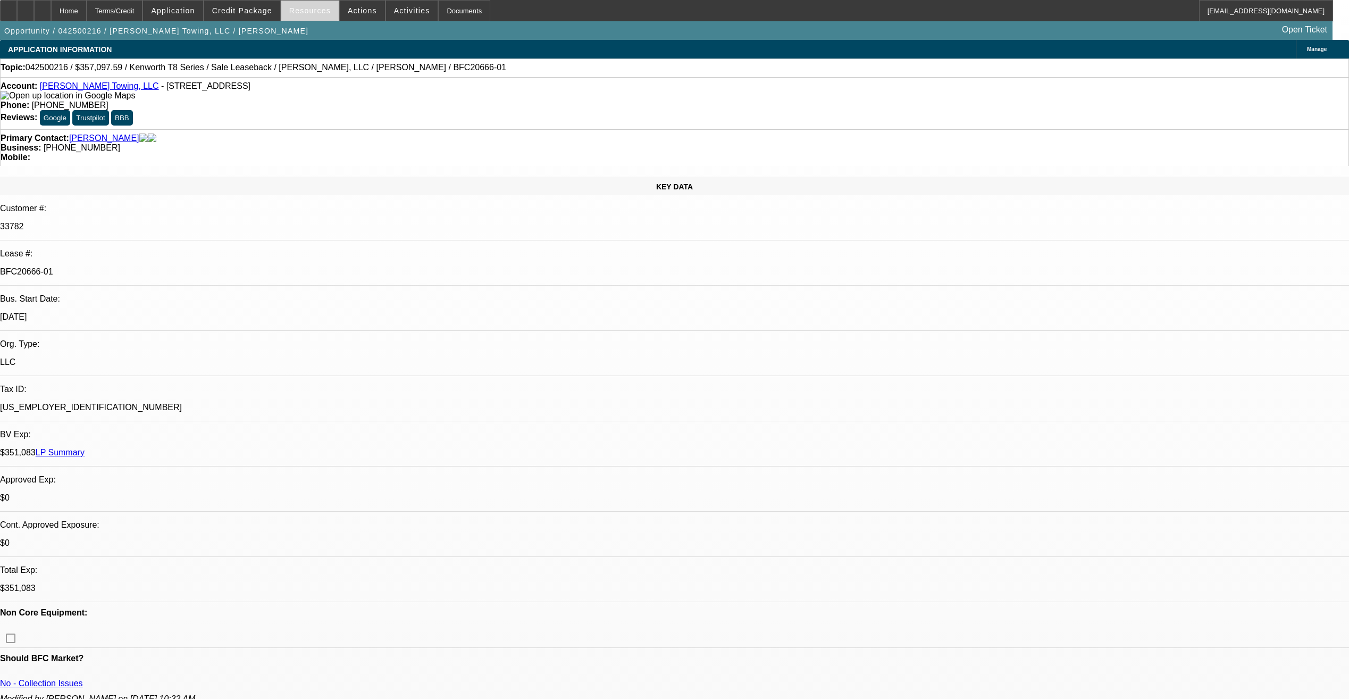
click at [323, 10] on span "Resources" at bounding box center [309, 10] width 41 height 9
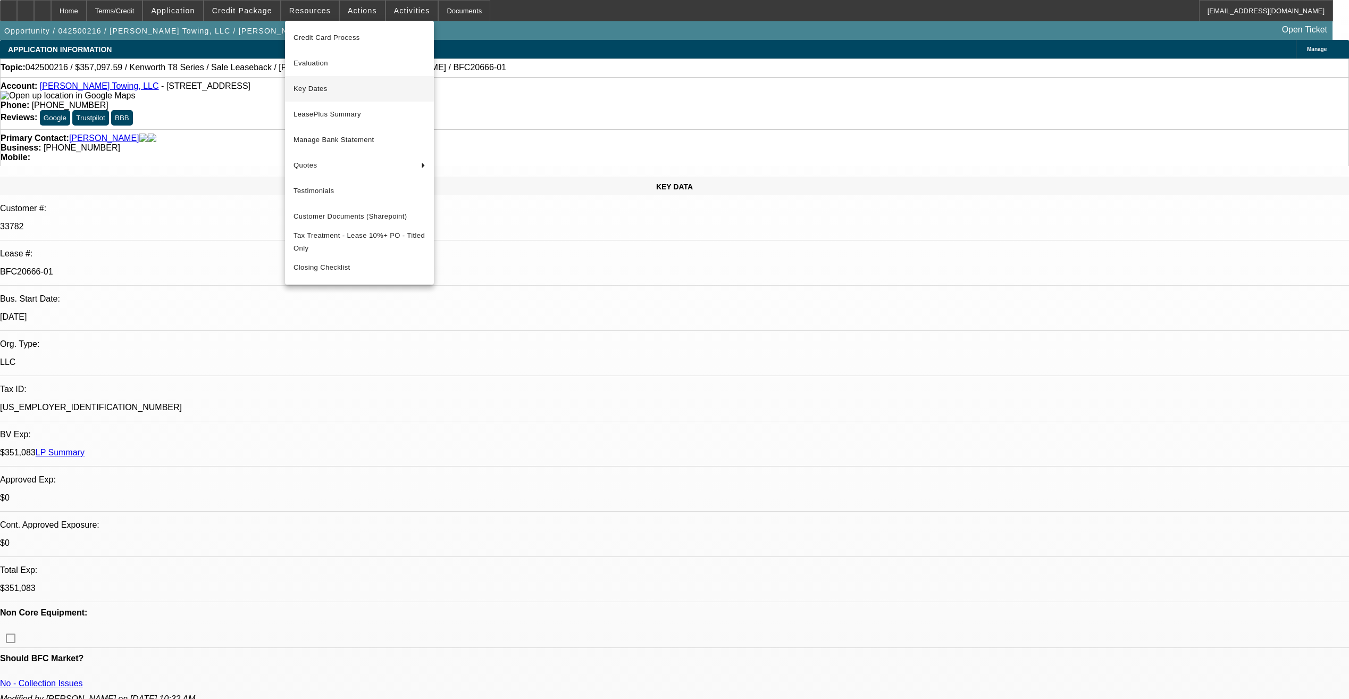
click at [351, 86] on span "Key Dates" at bounding box center [360, 88] width 132 height 13
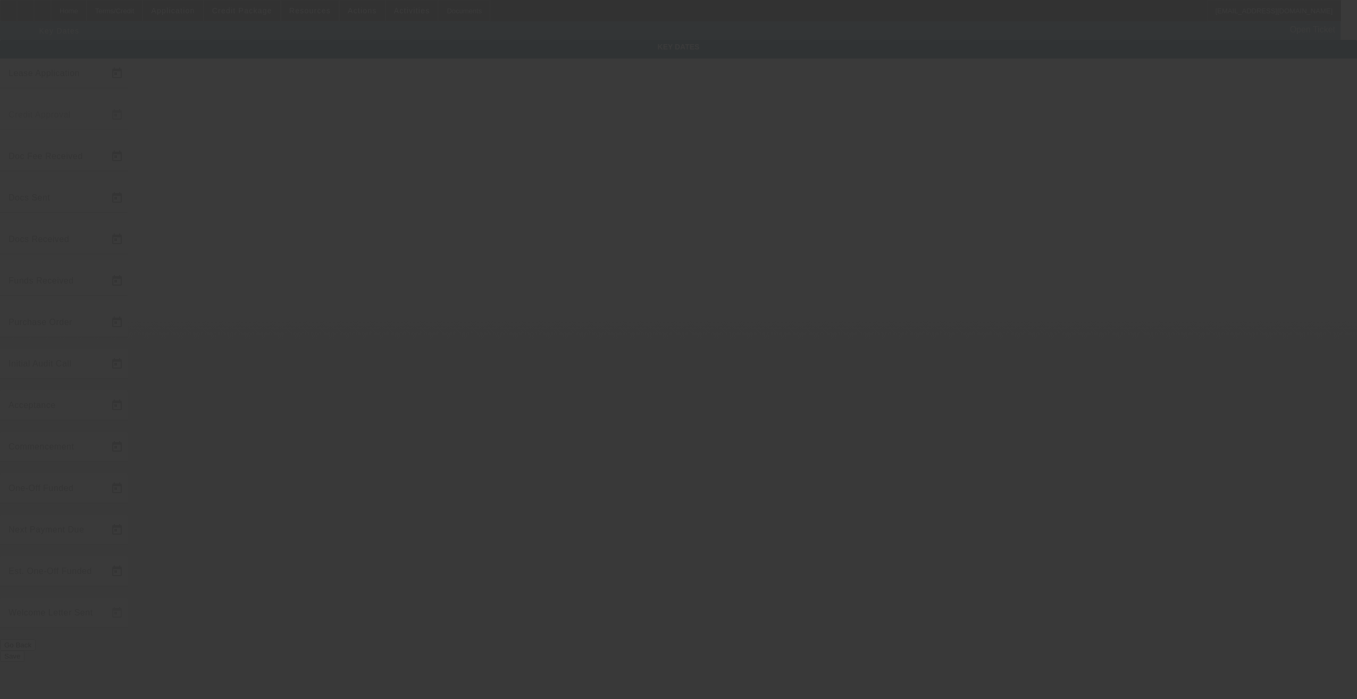
type input "[DATE]"
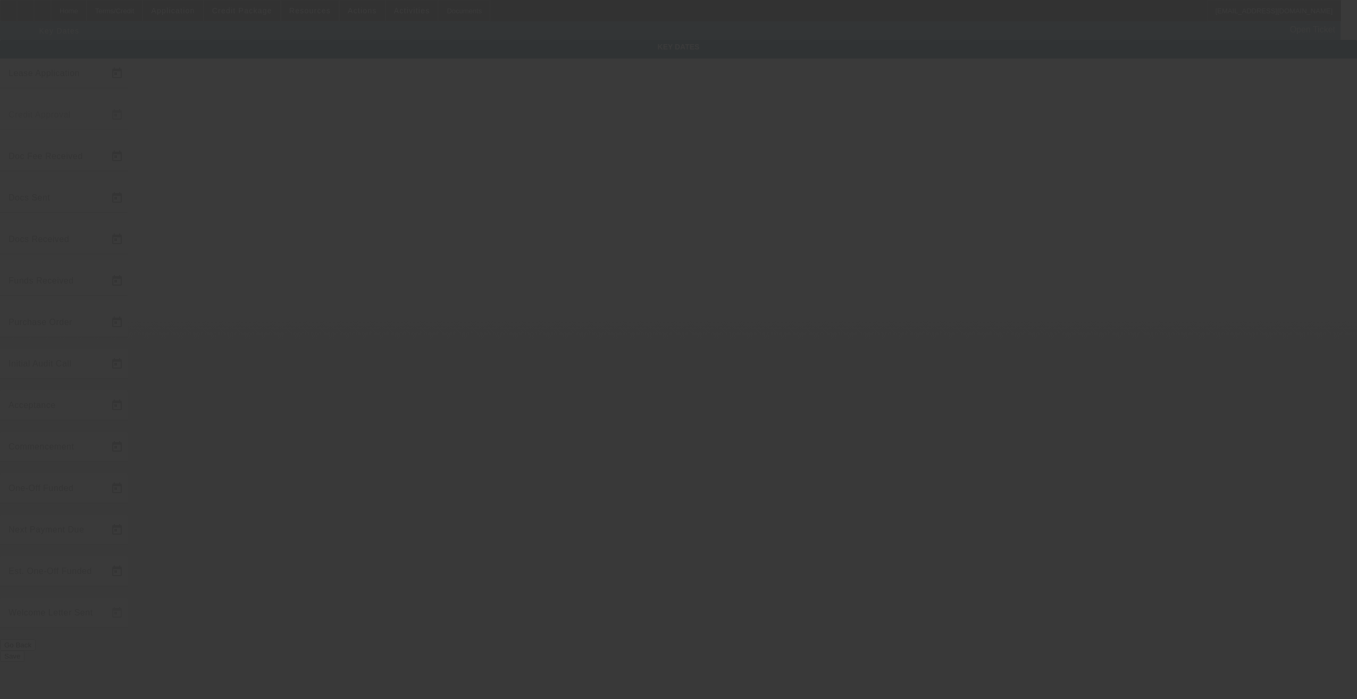
type input "[DATE]"
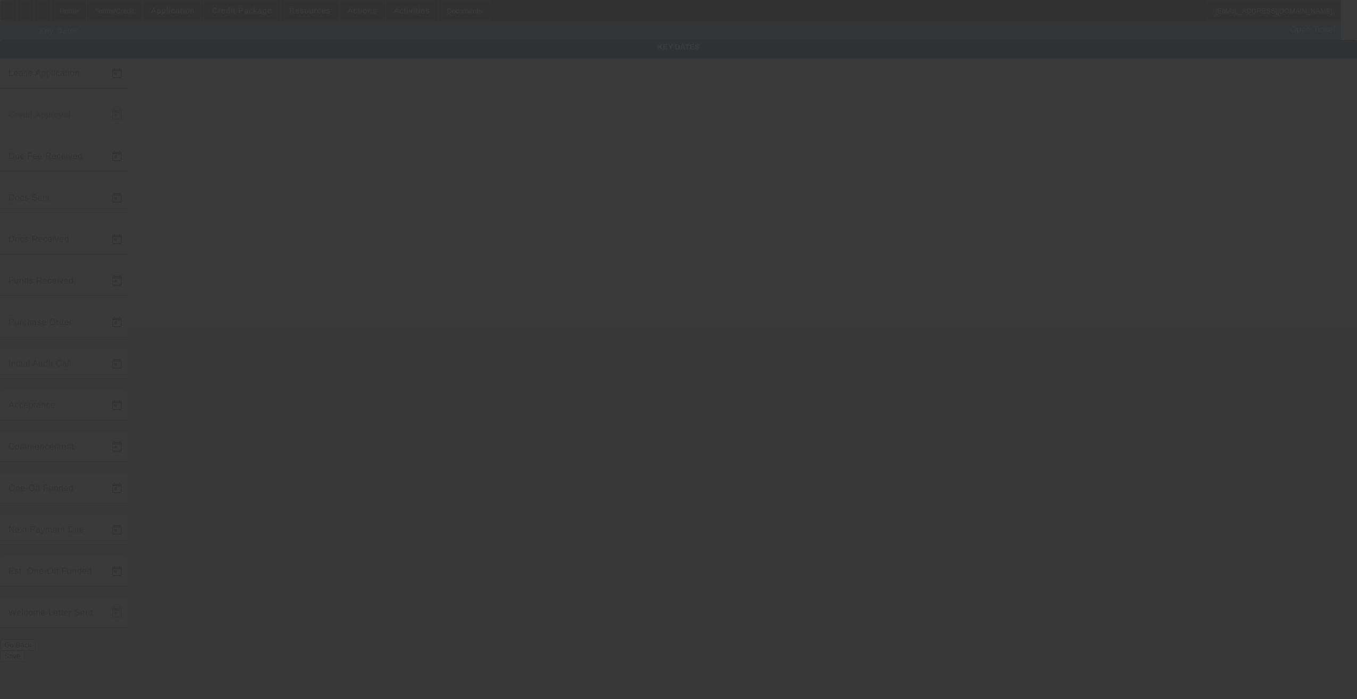
type input "[DATE]"
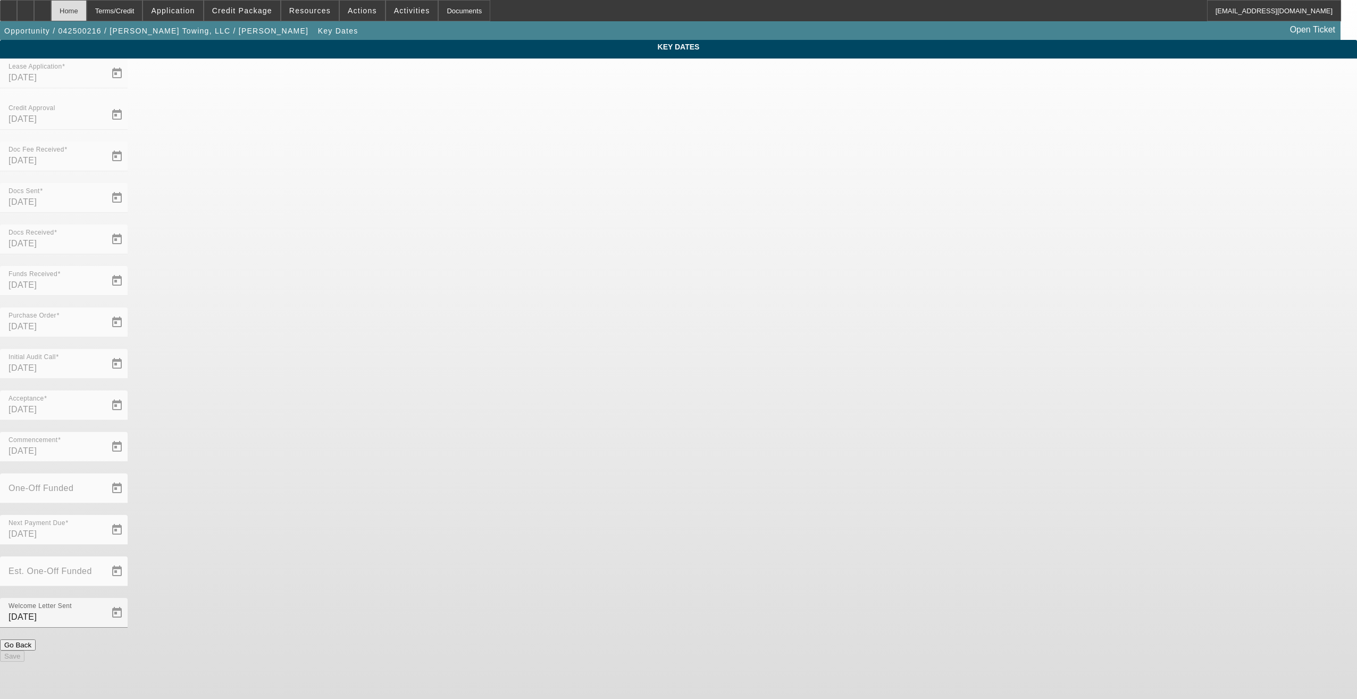
click at [87, 11] on div "Home" at bounding box center [69, 10] width 36 height 21
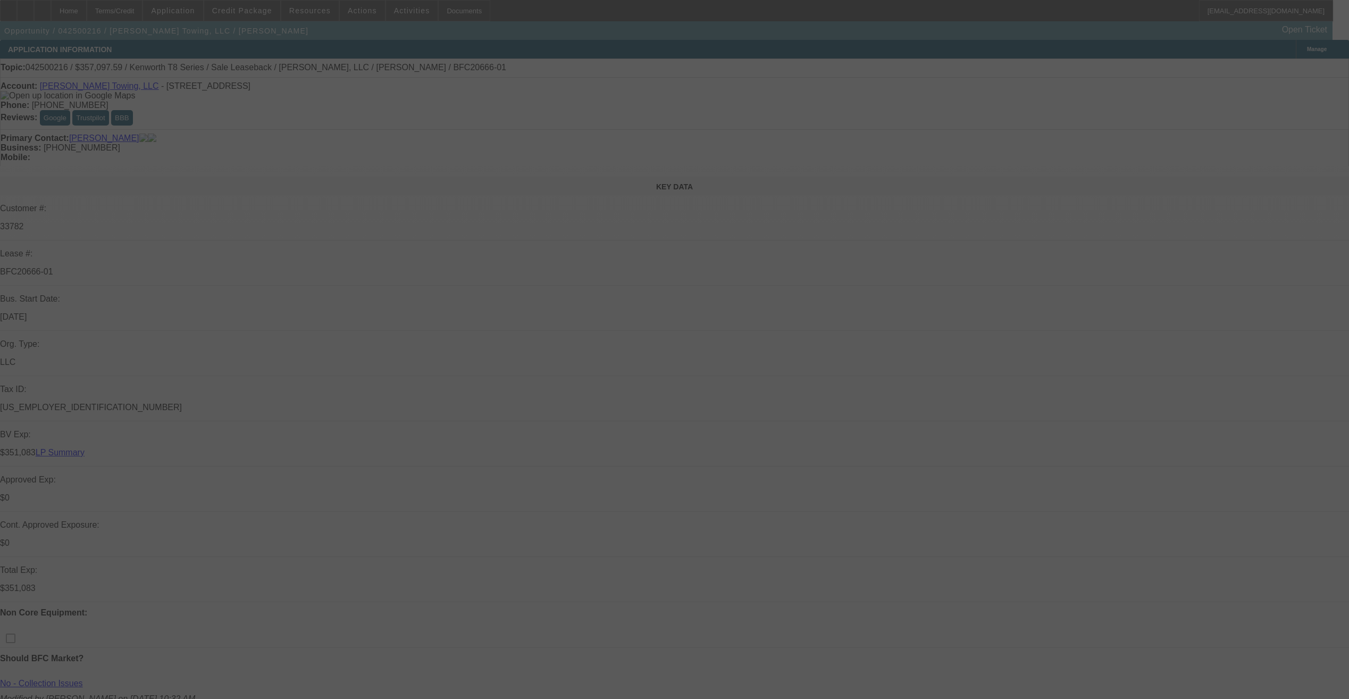
click at [1192, 70] on div at bounding box center [674, 349] width 1349 height 699
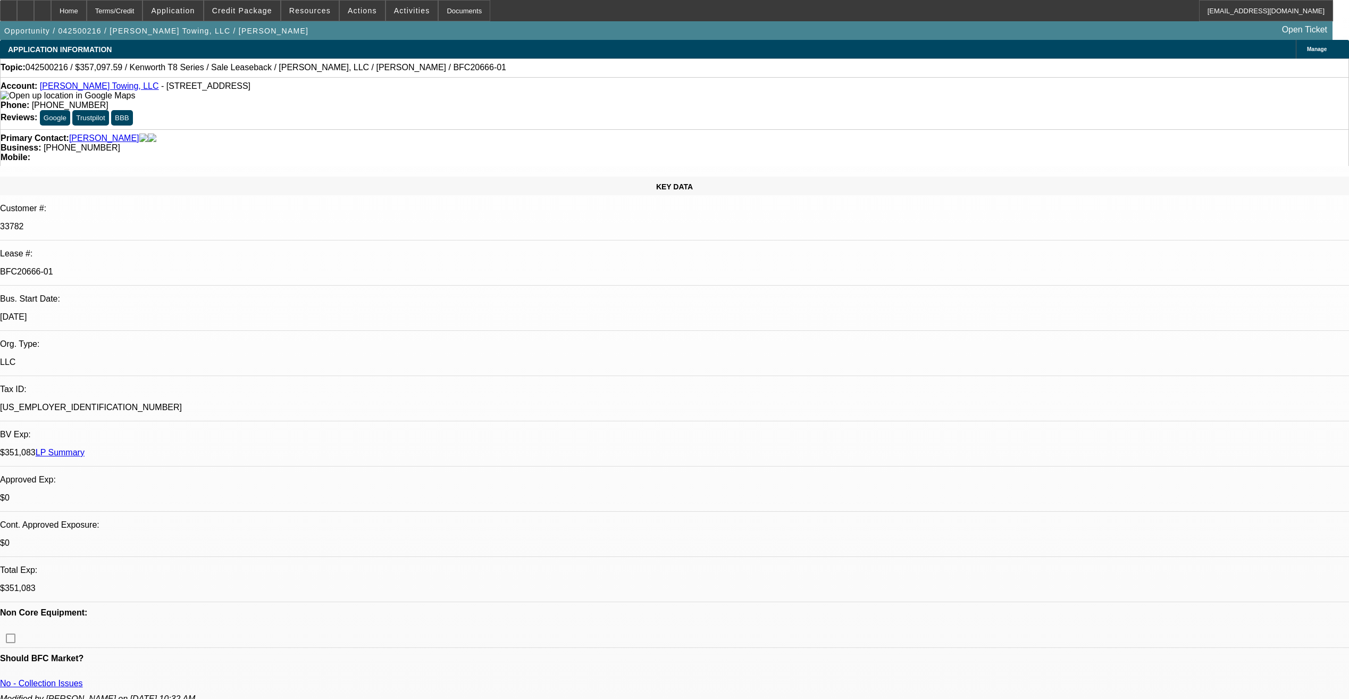
select select "0"
select select "2"
select select "0"
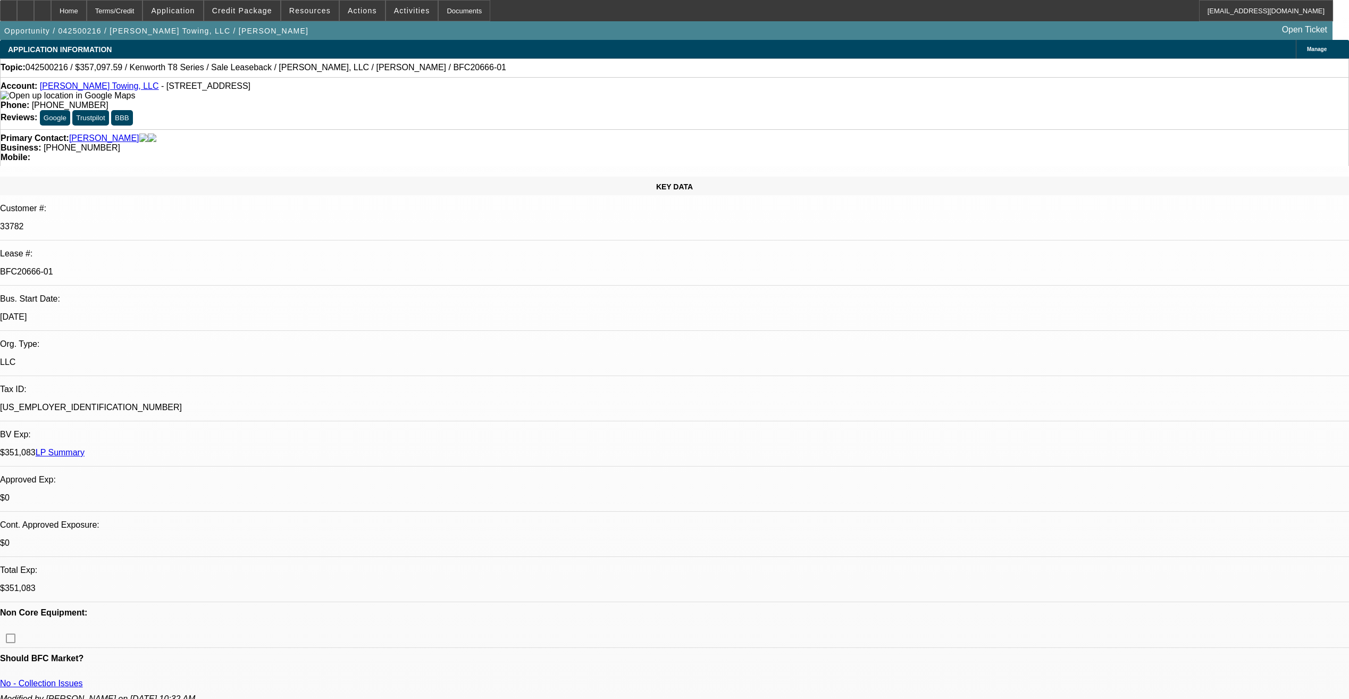
select select "6"
select select "0"
select select "2"
select select "0"
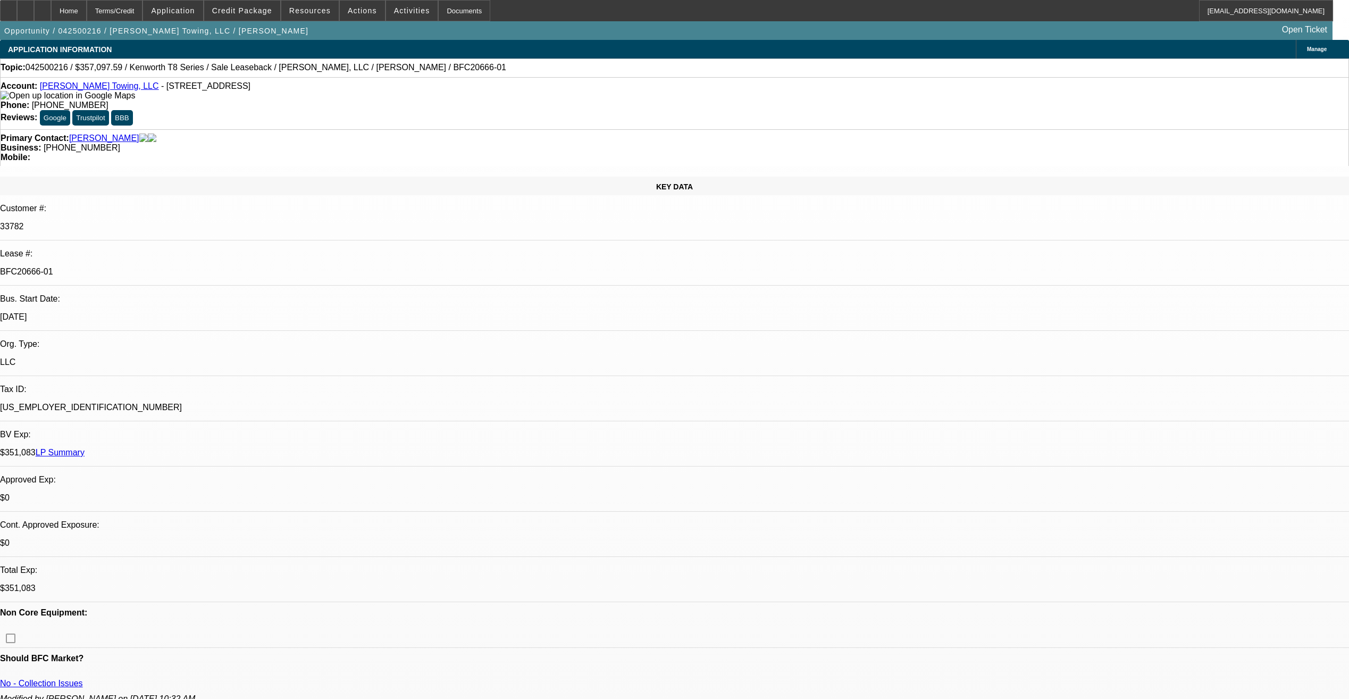
select select "6"
select select "0"
select select "2"
select select "0"
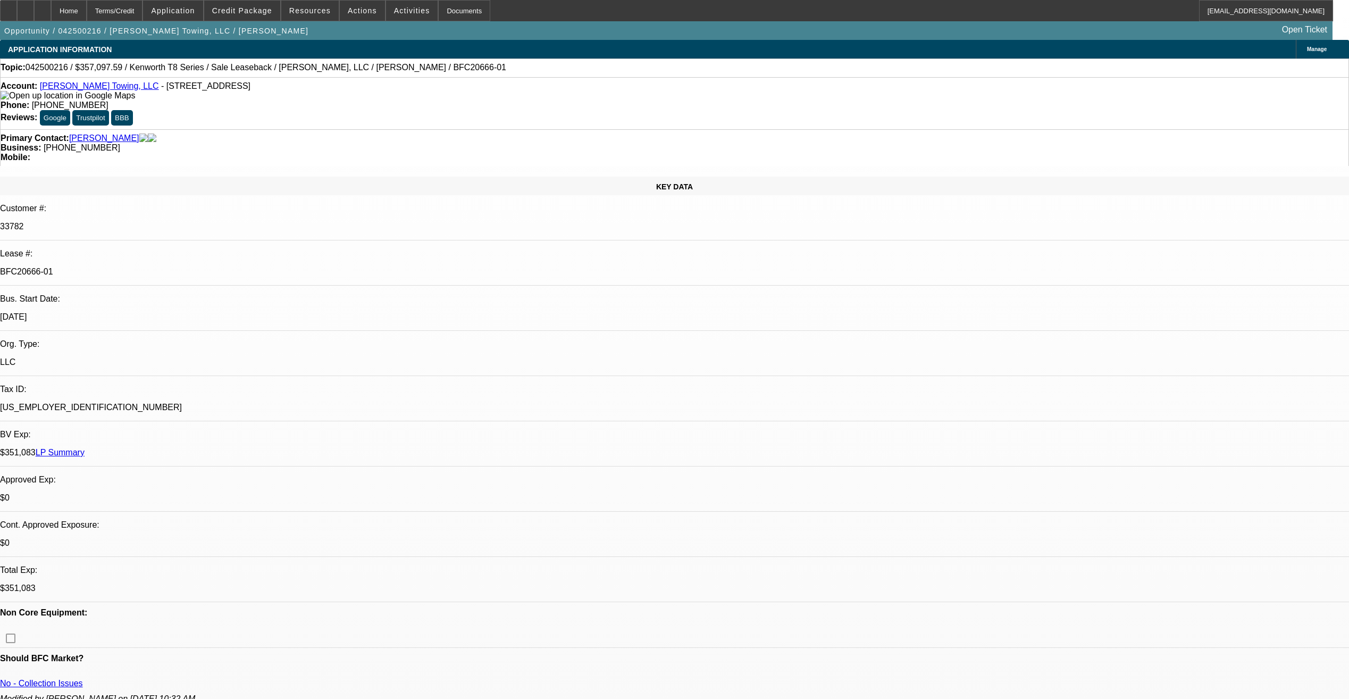
select select "6"
select select "0"
select select "2"
select select "0"
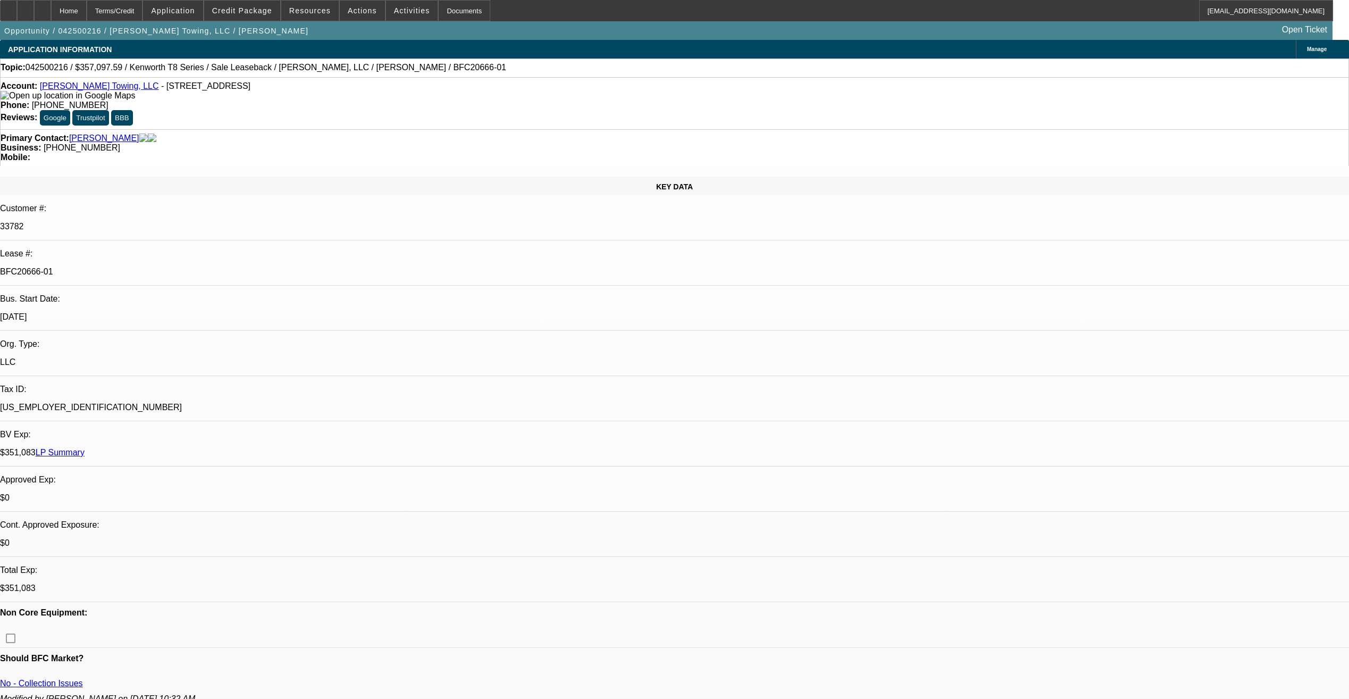
select select "6"
